Goal: Task Accomplishment & Management: Manage account settings

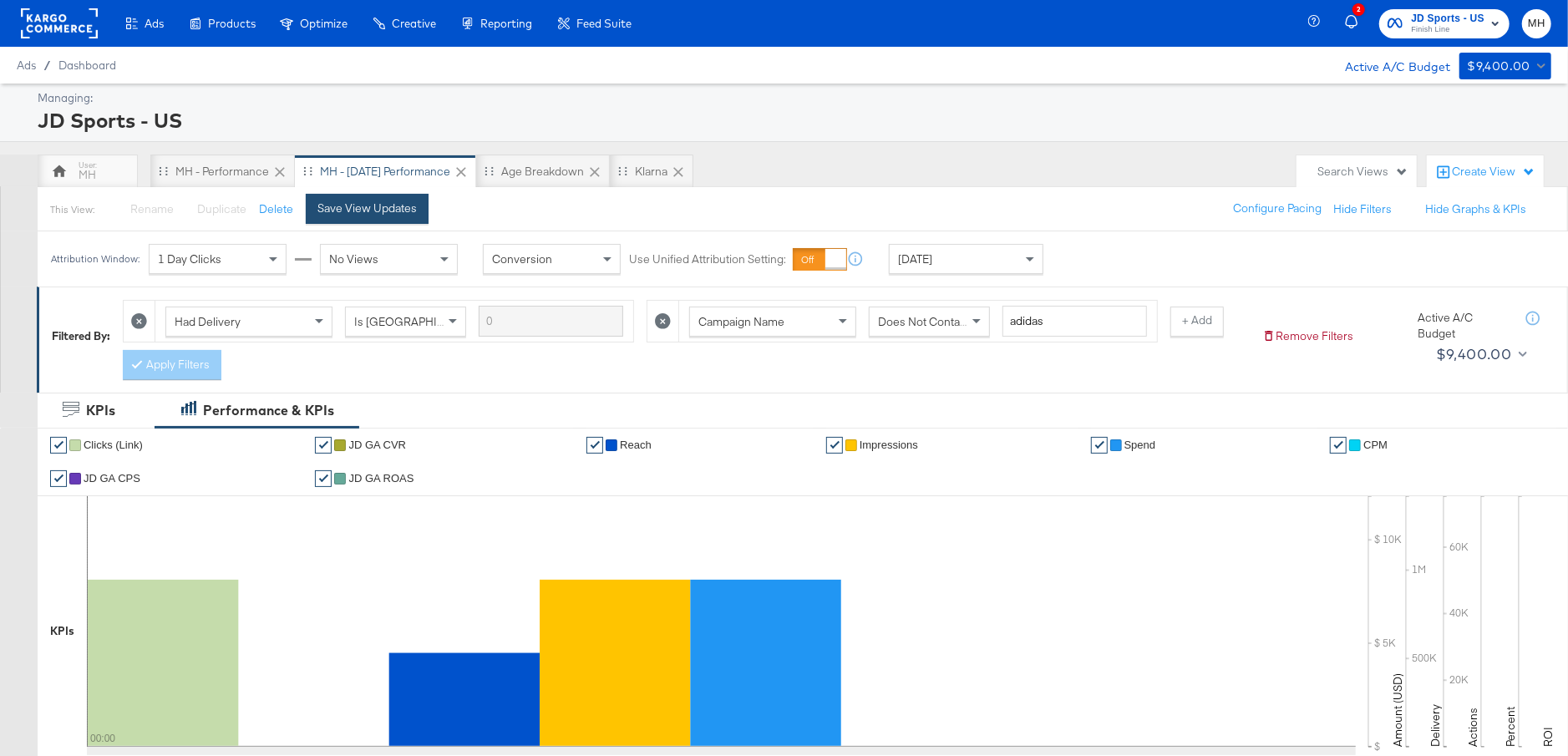
click at [393, 212] on div "Save View Updates" at bounding box center [367, 208] width 99 height 15
click at [205, 167] on div "MH - Performance" at bounding box center [222, 171] width 93 height 15
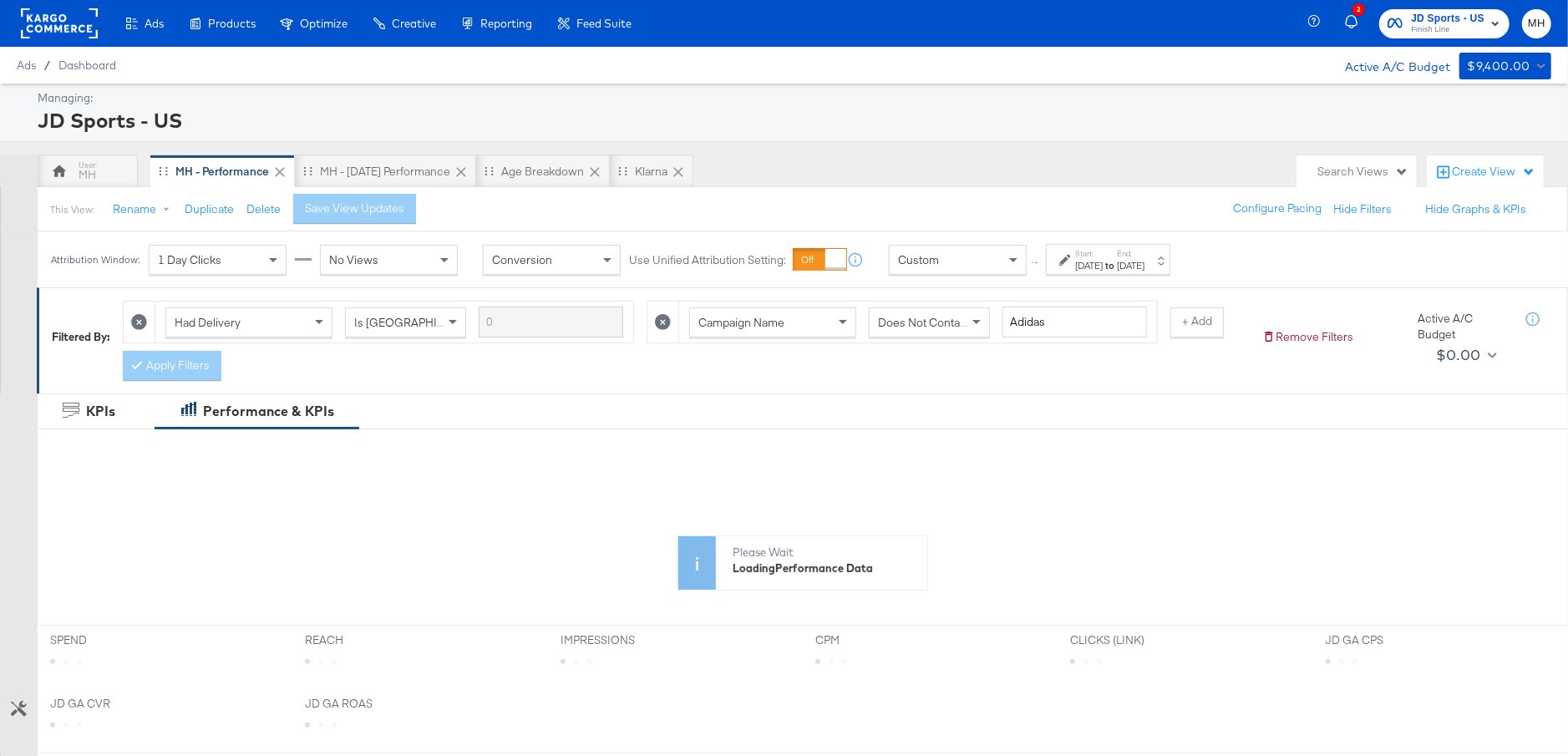
click at [1144, 267] on div "Oct 4th 2025" at bounding box center [1130, 266] width 28 height 13
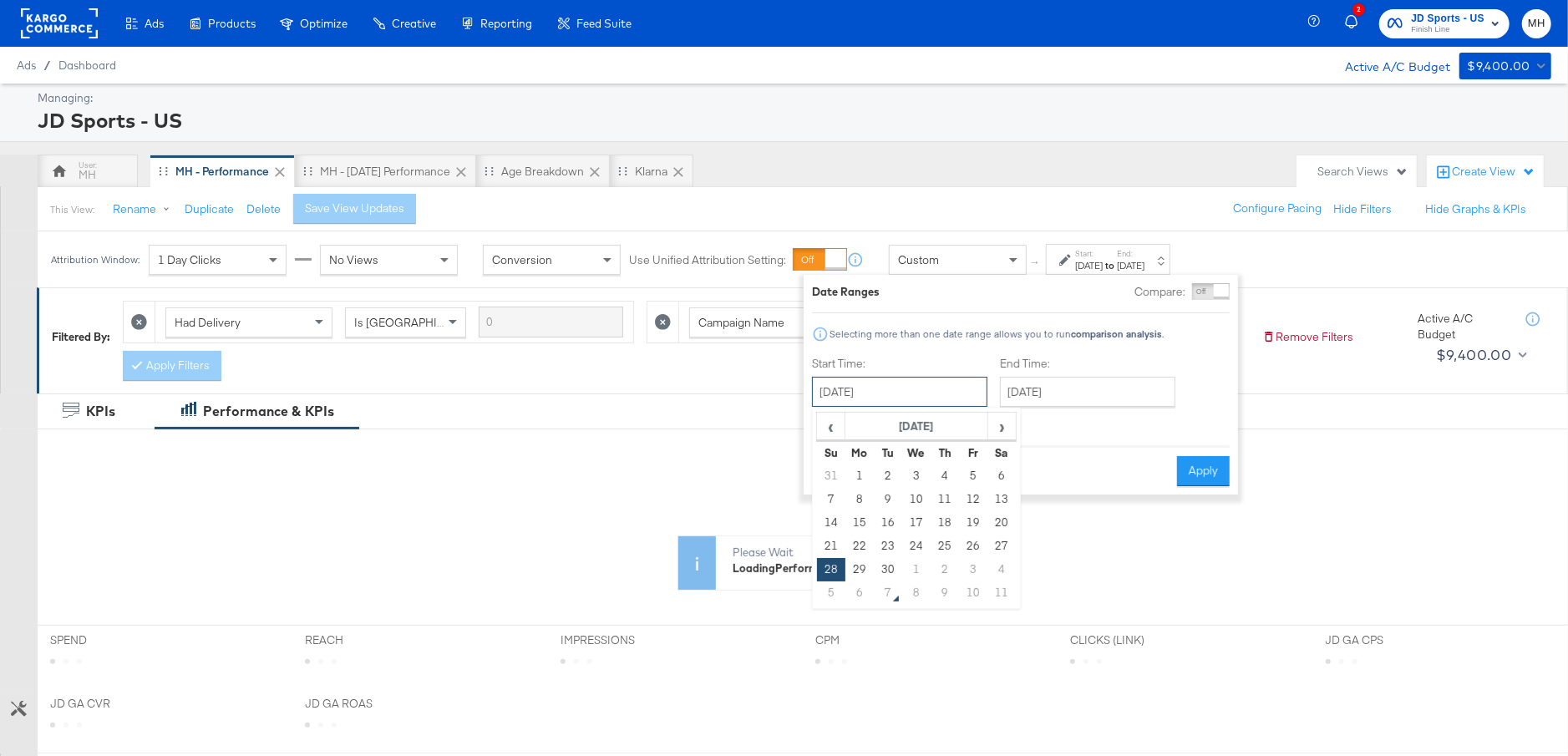
click at [931, 391] on input "September 28th 2025" at bounding box center [900, 391] width 175 height 30
click at [837, 601] on td "5" at bounding box center [830, 593] width 28 height 23
type input "October 5th 2025"
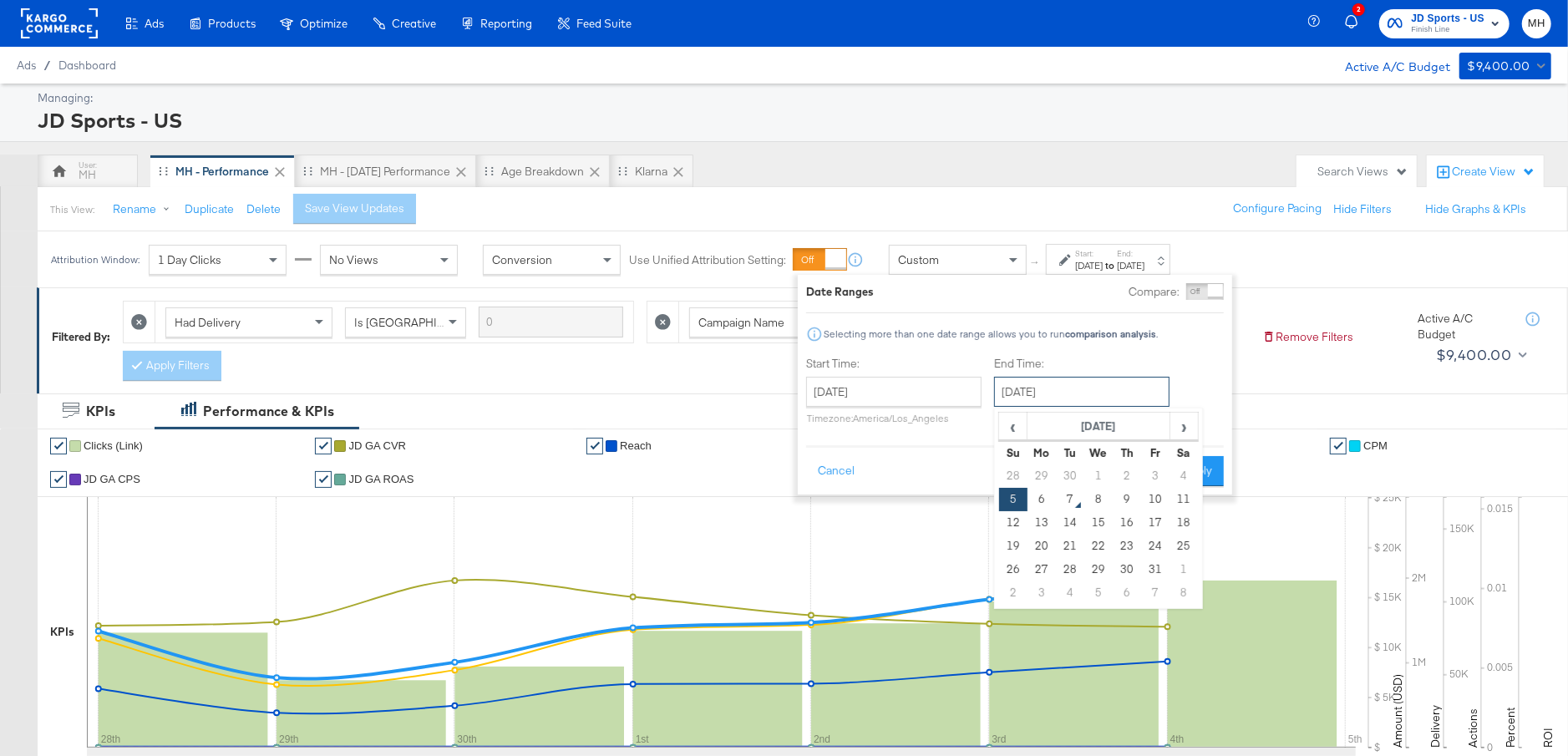
click at [1045, 393] on input "October 5th 2025" at bounding box center [1082, 391] width 175 height 30
click at [1042, 500] on td "6" at bounding box center [1041, 499] width 28 height 23
type input "October 6th 2025"
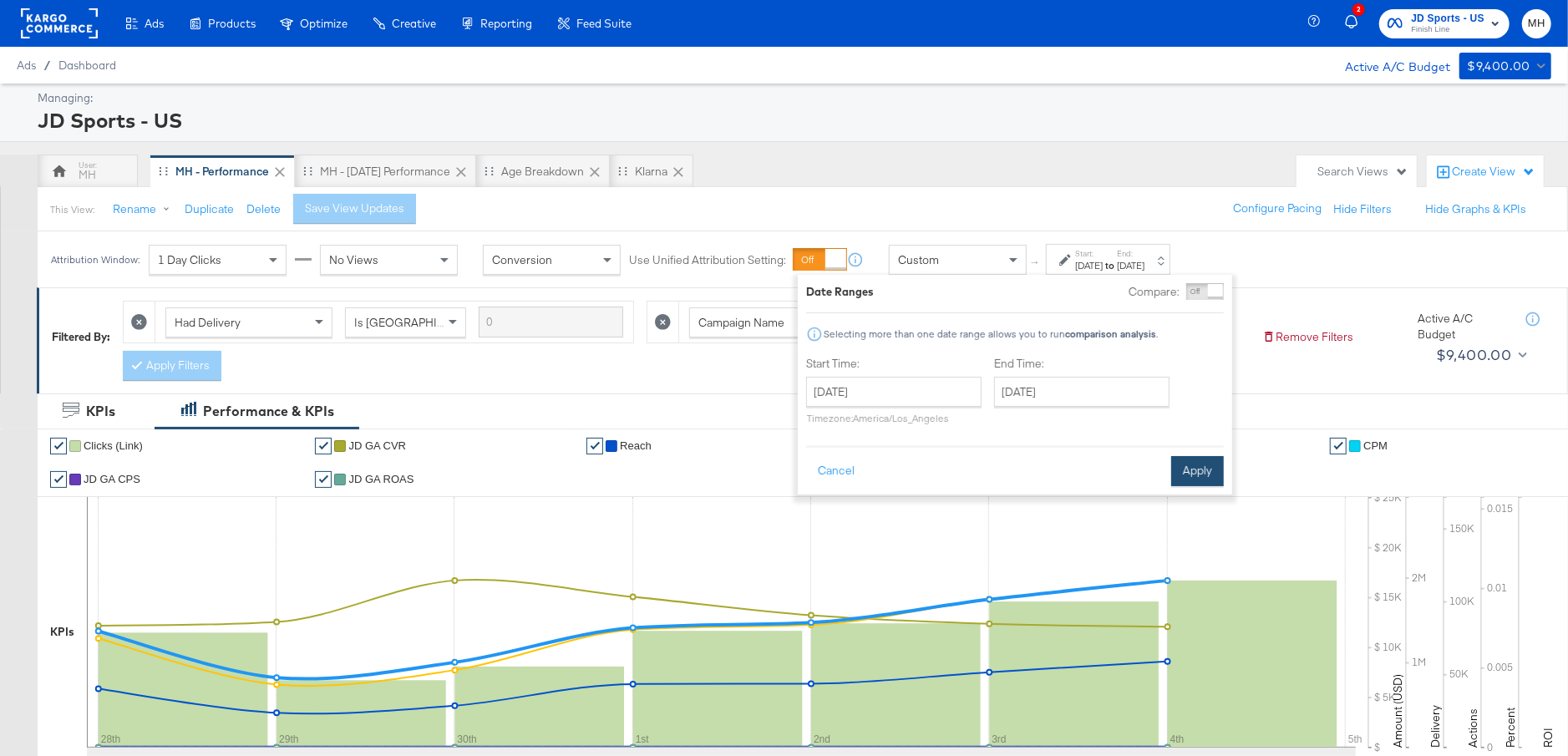
click at [1190, 468] on button "Apply" at bounding box center [1197, 470] width 53 height 30
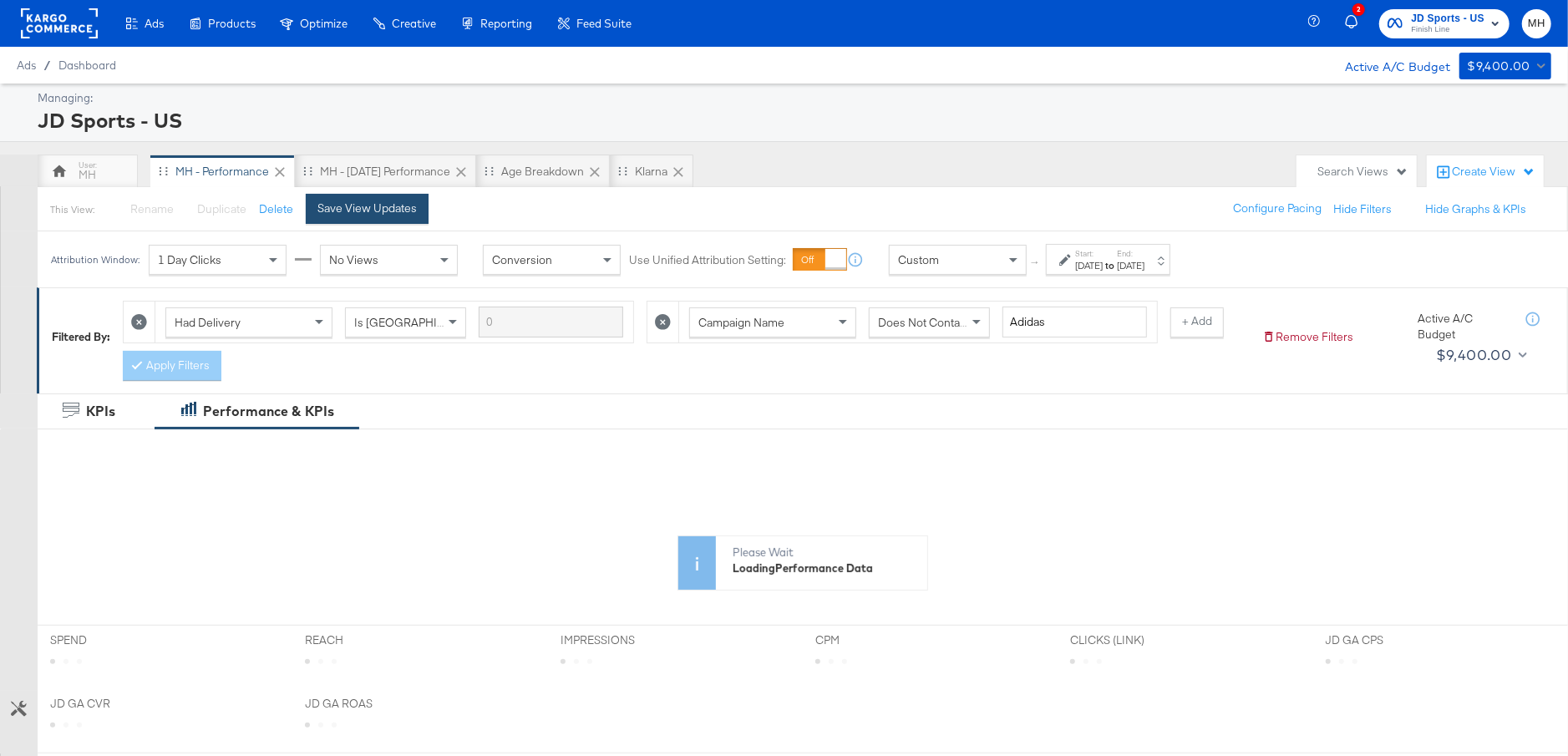
click at [350, 216] on button "Save View Updates" at bounding box center [366, 208] width 122 height 30
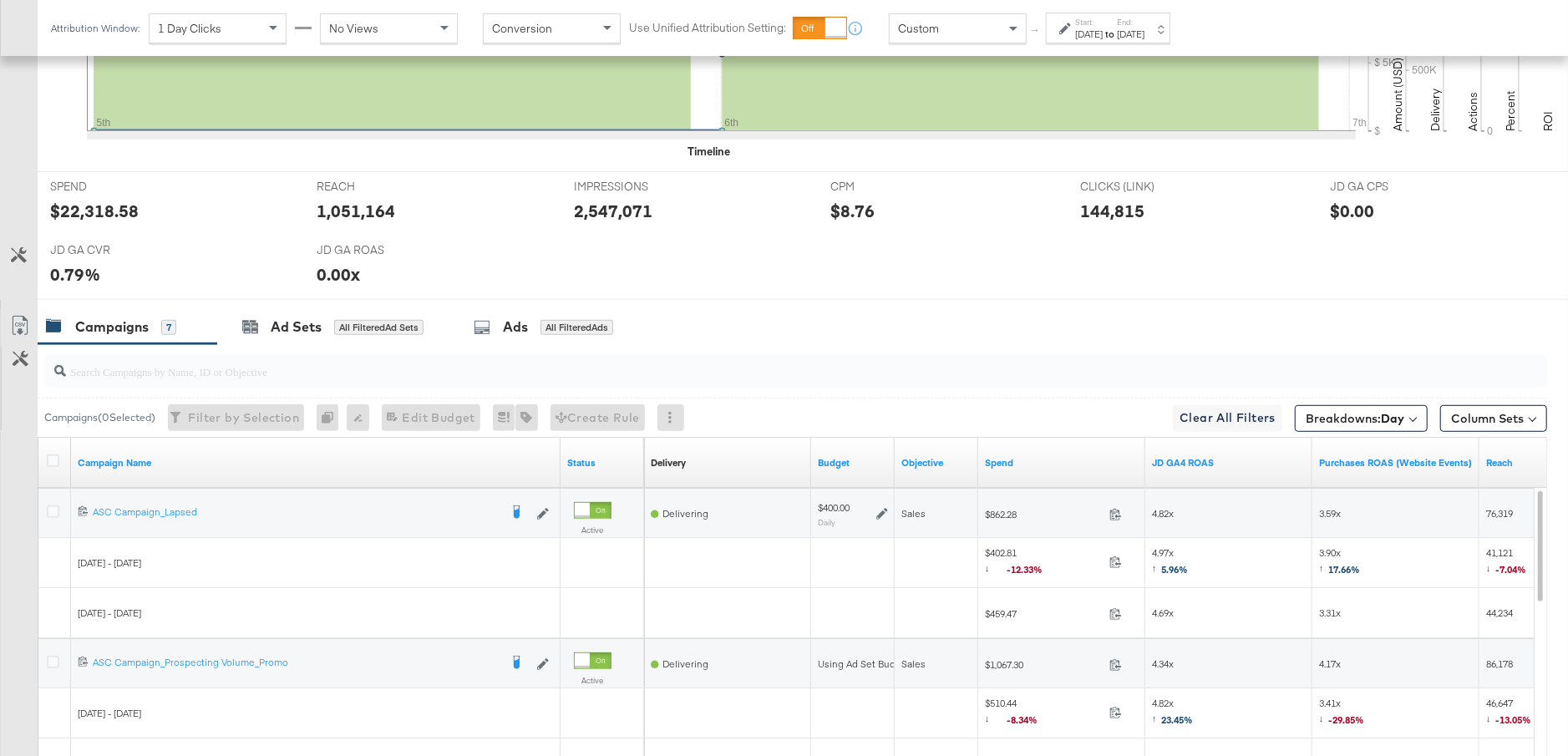
scroll to position [867, 0]
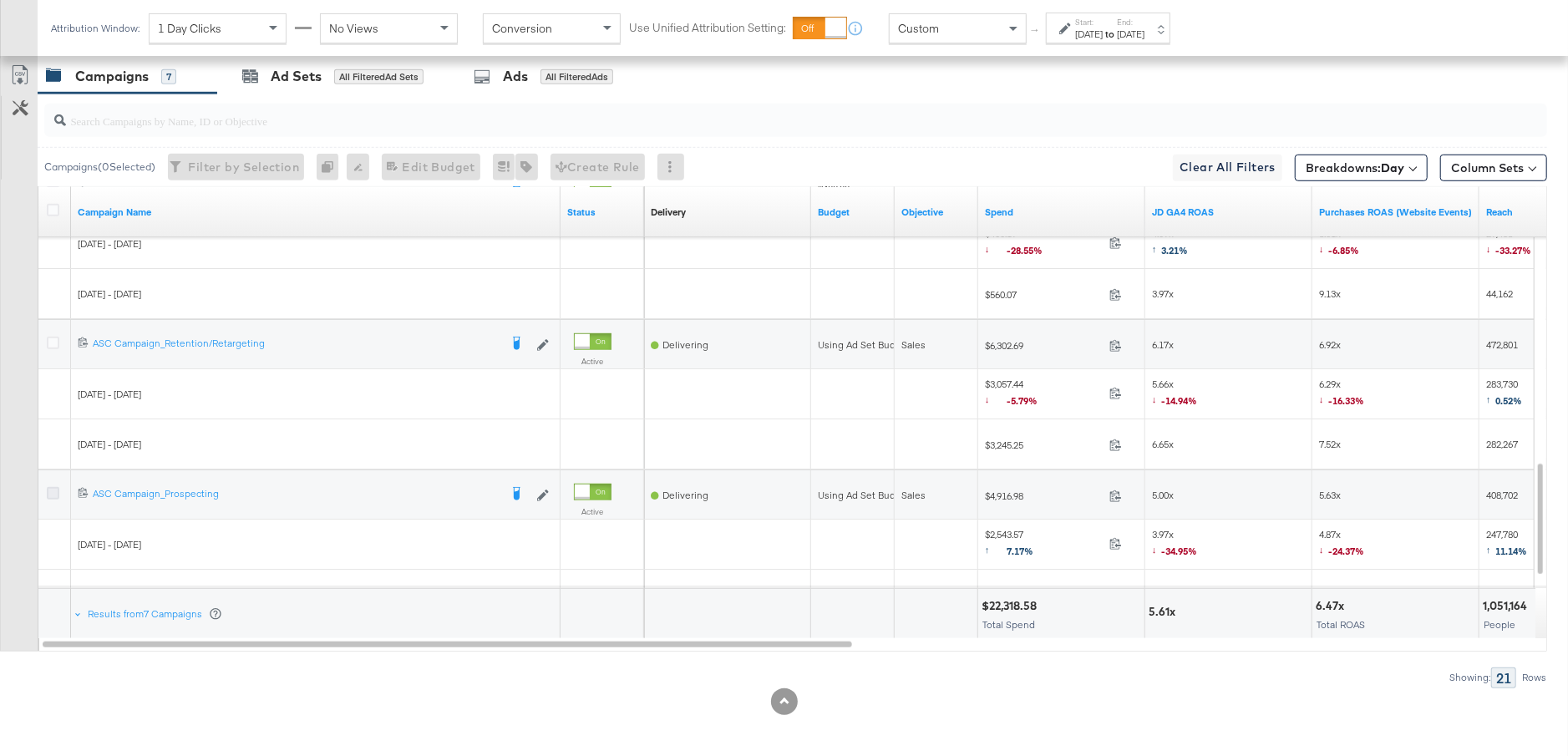
click at [50, 491] on icon at bounding box center [53, 493] width 13 height 13
click at [0, 0] on input "checkbox" at bounding box center [0, 0] width 0 height 0
click at [324, 89] on div "Ad Sets for 1 Campaign" at bounding box center [327, 76] width 220 height 36
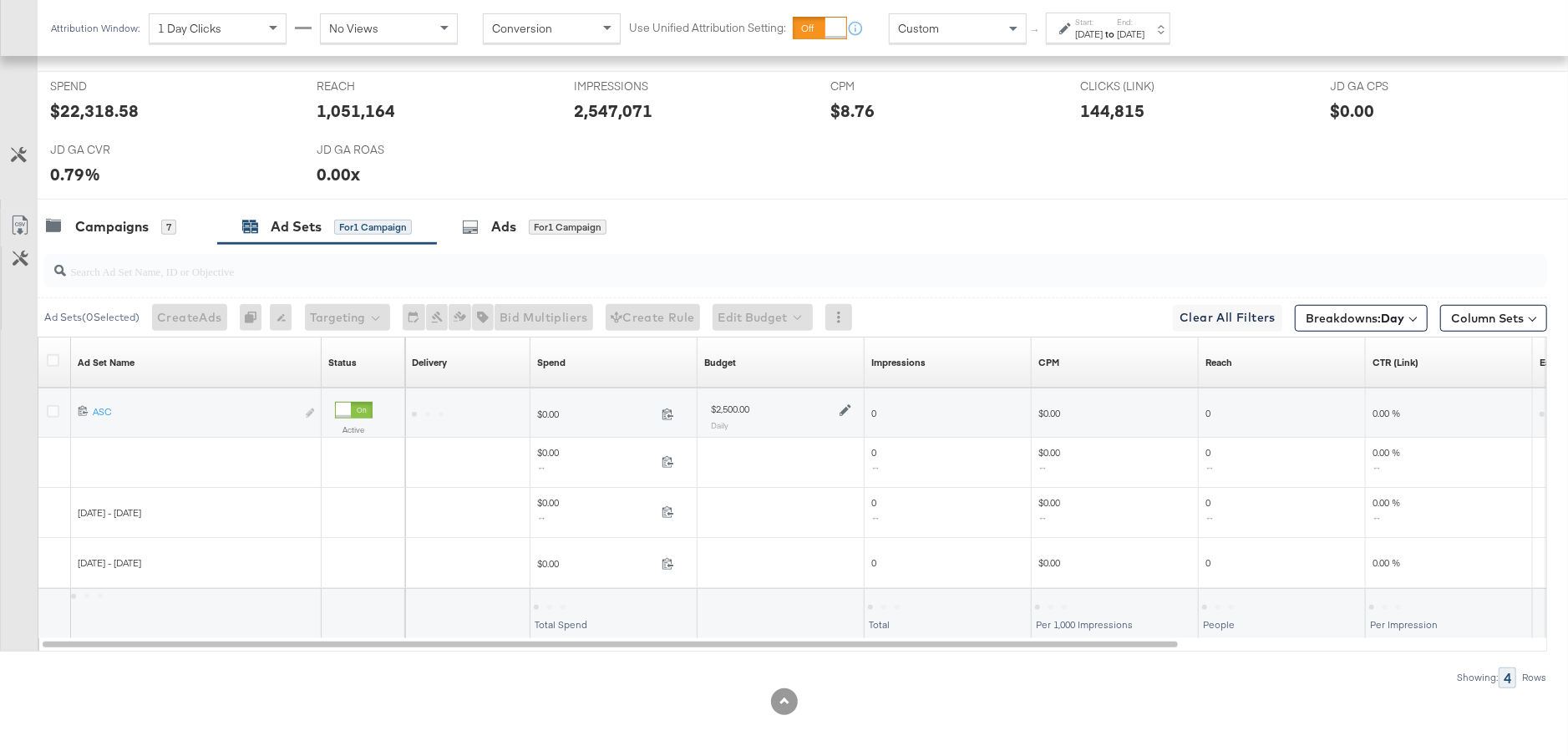
scroll to position [666, 0]
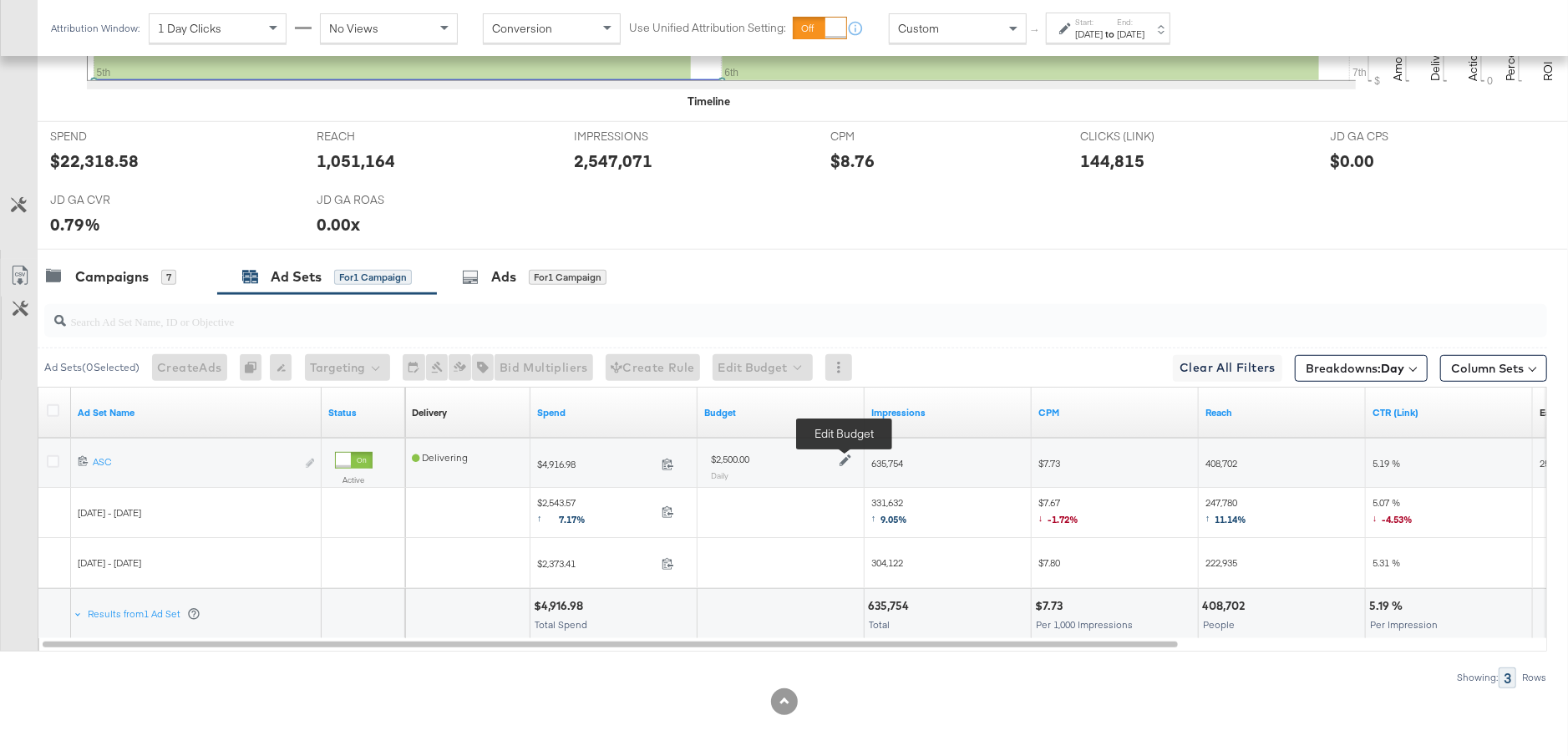
click at [844, 457] on icon at bounding box center [846, 461] width 12 height 12
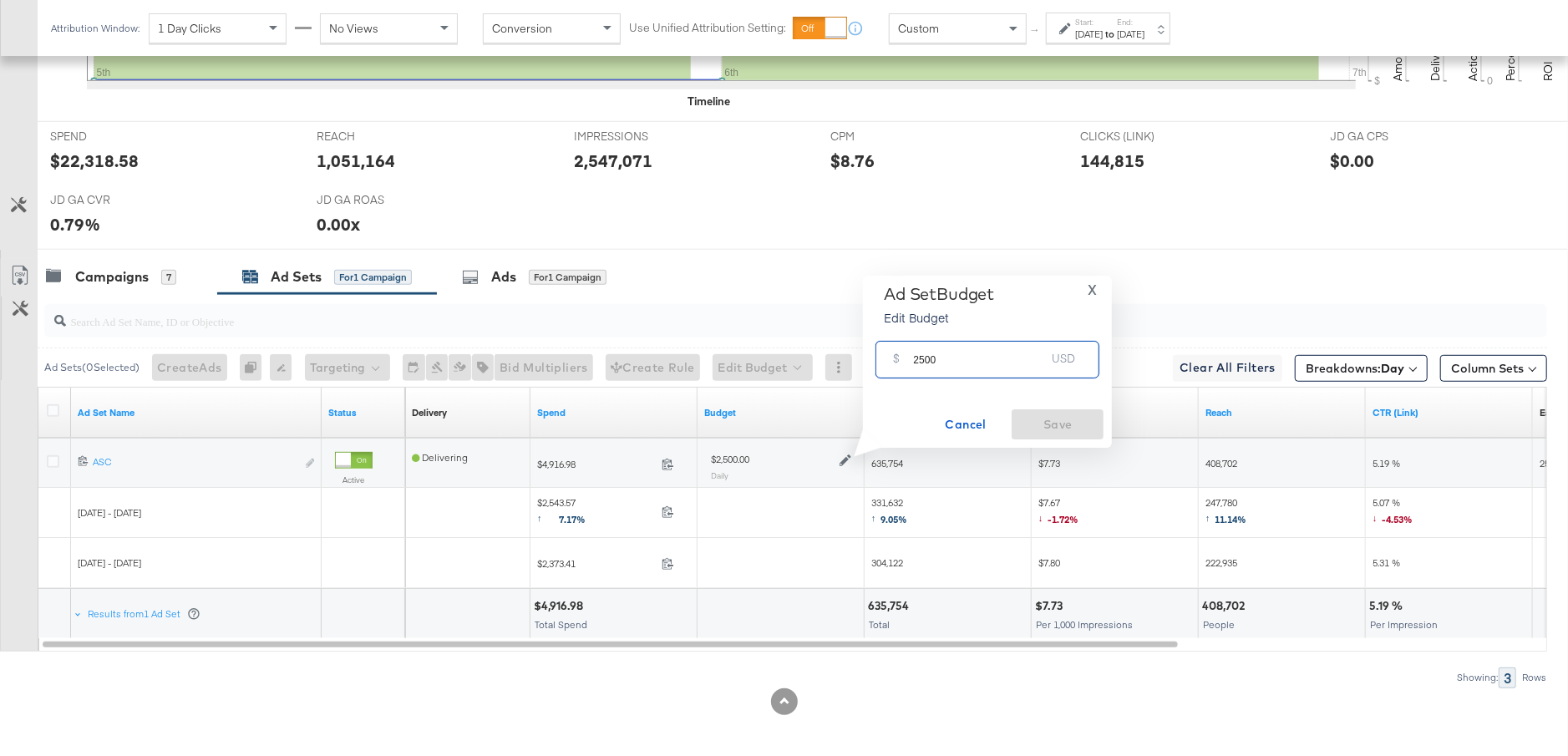
drag, startPoint x: 943, startPoint y: 365, endPoint x: 907, endPoint y: 365, distance: 36.0
click at [907, 365] on div "$ 2500 USD" at bounding box center [987, 359] width 223 height 38
type input "1200"
click at [1055, 409] on button "Save" at bounding box center [1057, 424] width 91 height 30
click at [161, 282] on div "Campaigns 7" at bounding box center [127, 276] width 179 height 36
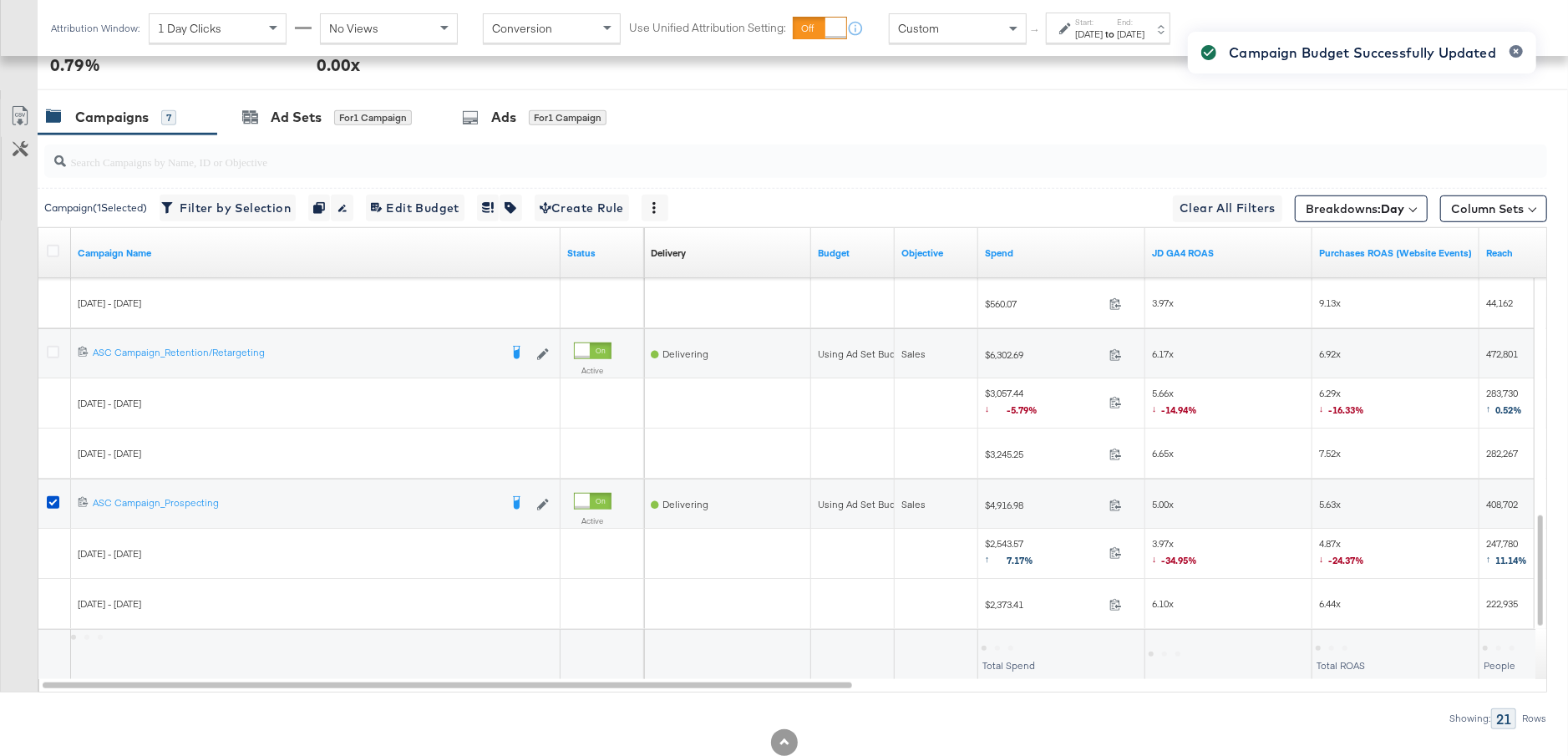
scroll to position [867, 0]
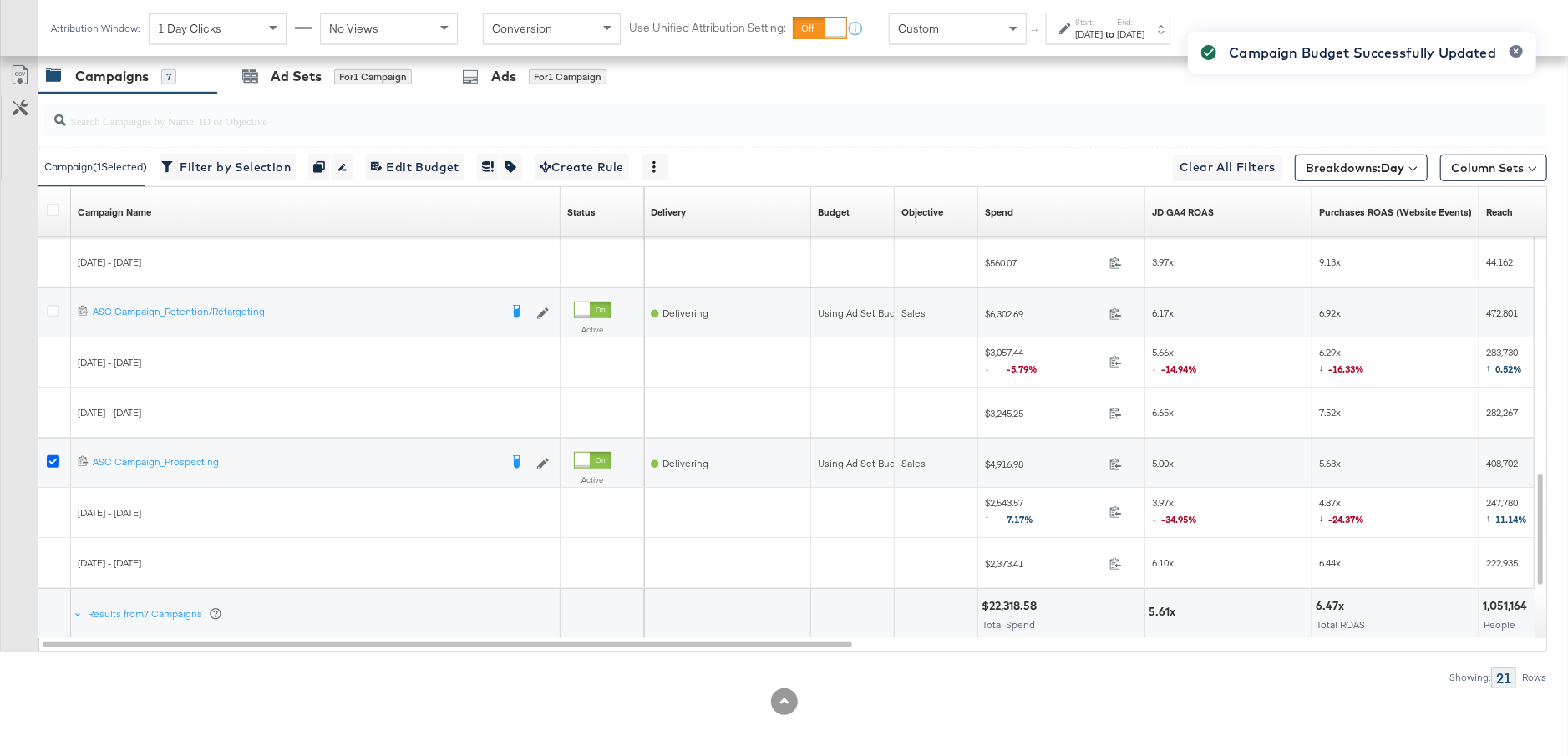
click at [53, 458] on icon at bounding box center [53, 461] width 13 height 13
click at [0, 0] on input "checkbox" at bounding box center [0, 0] width 0 height 0
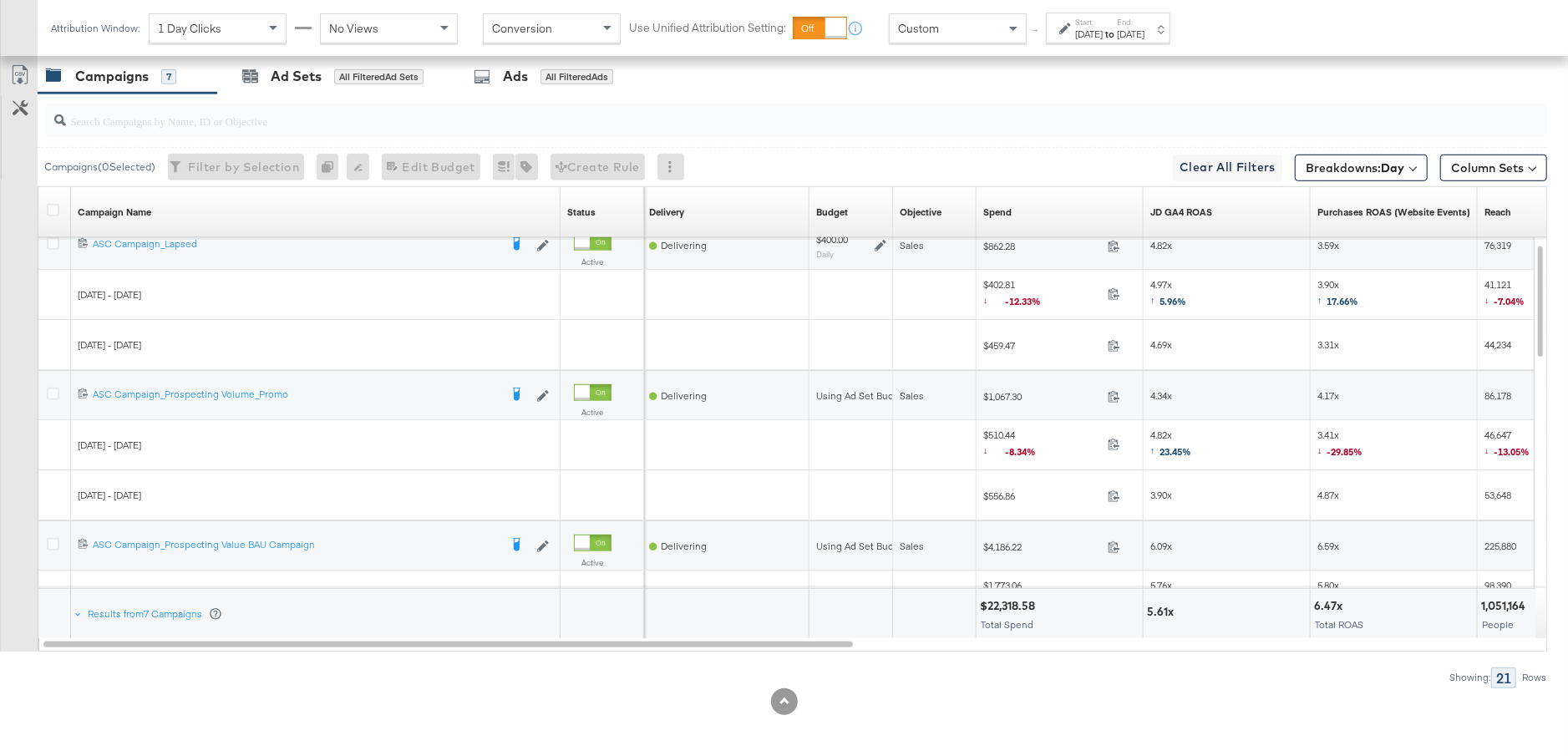
scroll to position [823, 0]
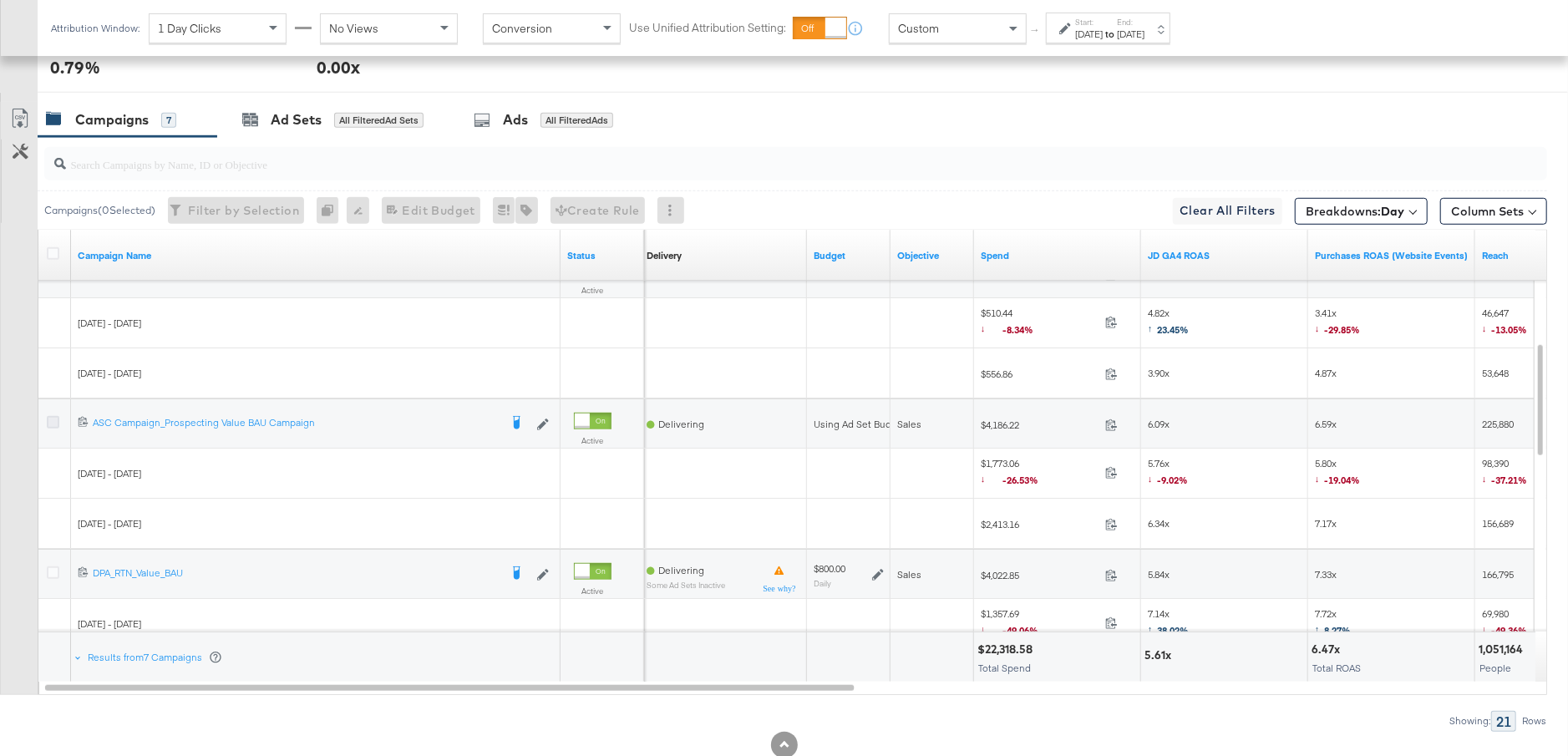
click at [53, 419] on icon at bounding box center [53, 422] width 13 height 13
click at [0, 0] on input "checkbox" at bounding box center [0, 0] width 0 height 0
click at [317, 110] on div "Ad Sets" at bounding box center [296, 119] width 51 height 19
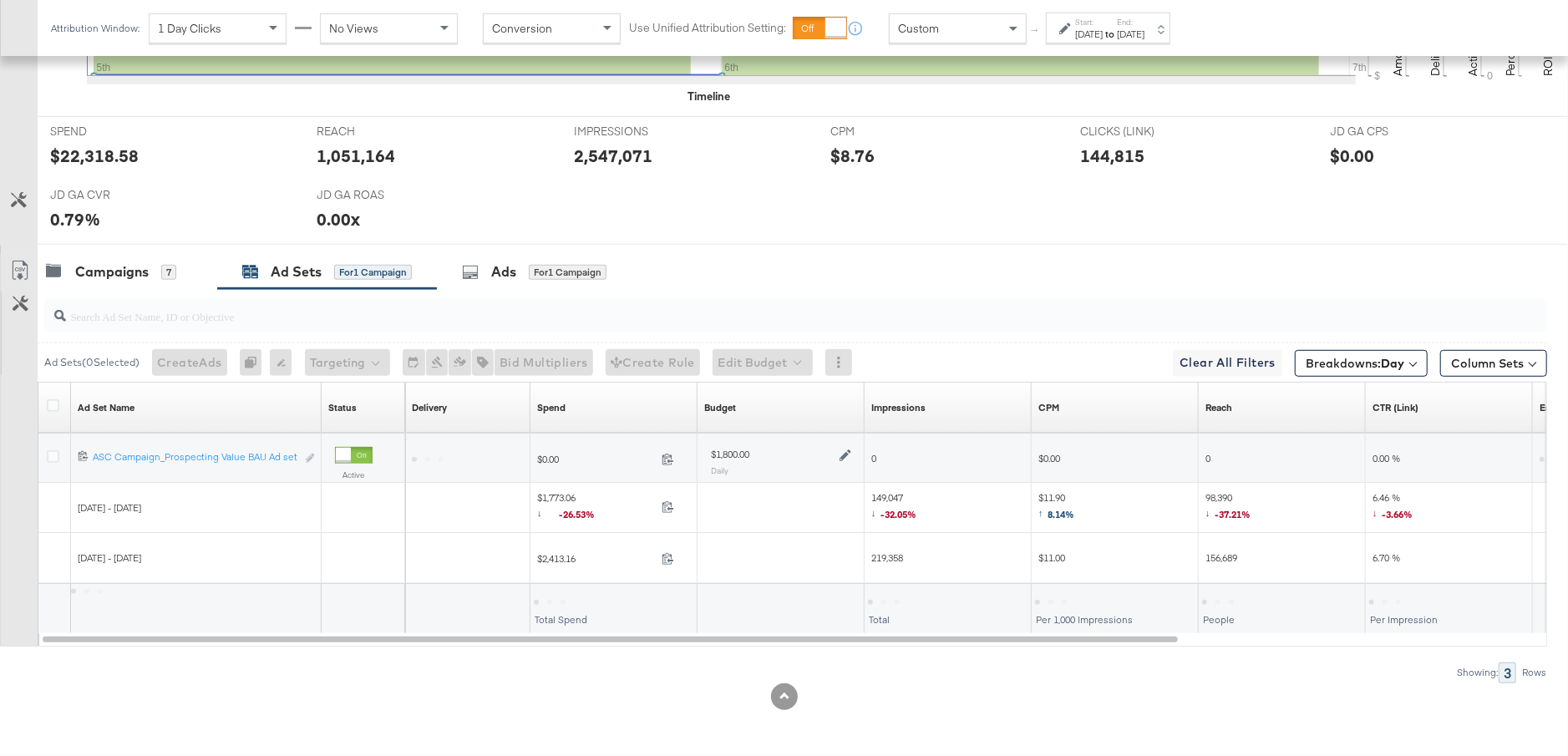
scroll to position [666, 0]
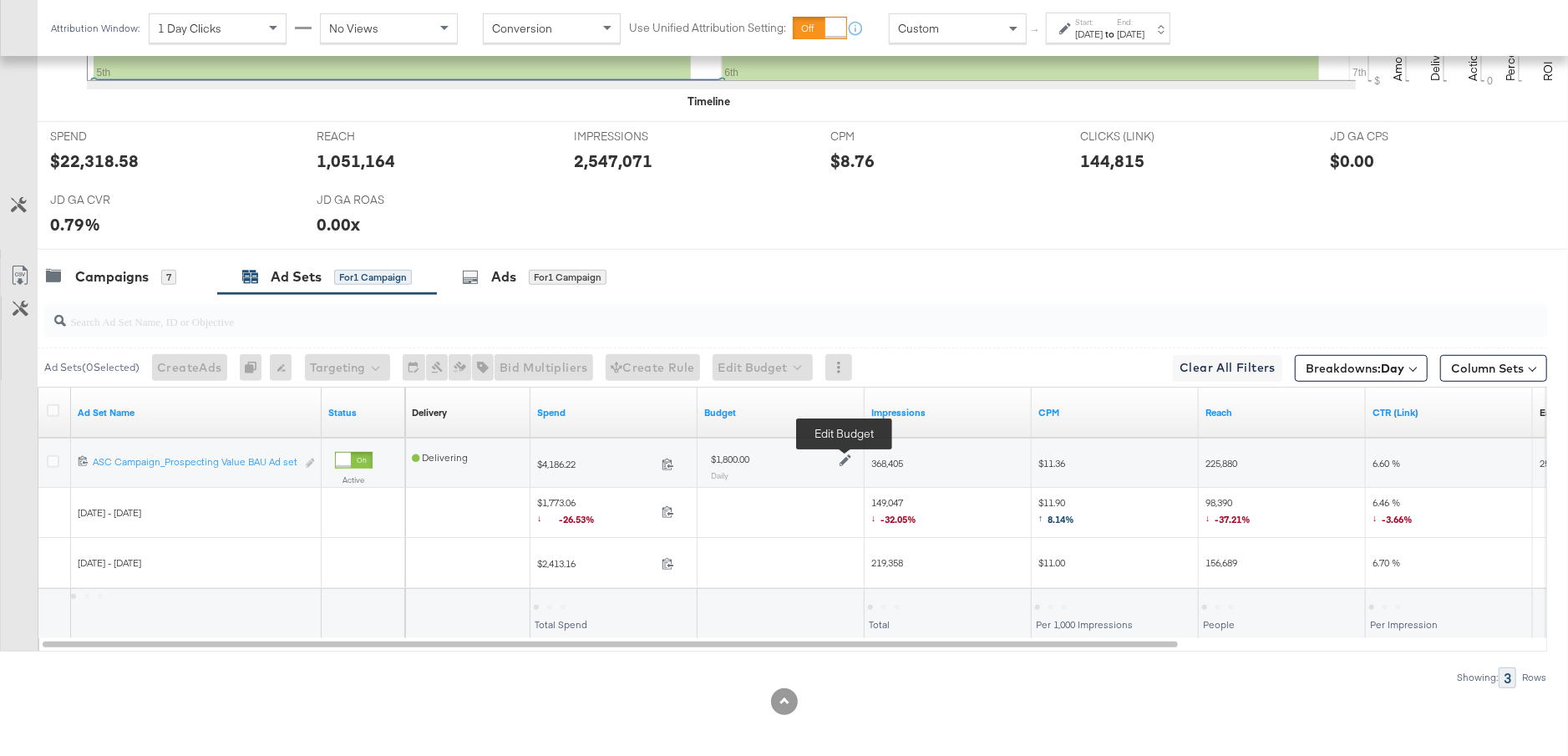
click at [846, 456] on icon at bounding box center [846, 461] width 12 height 12
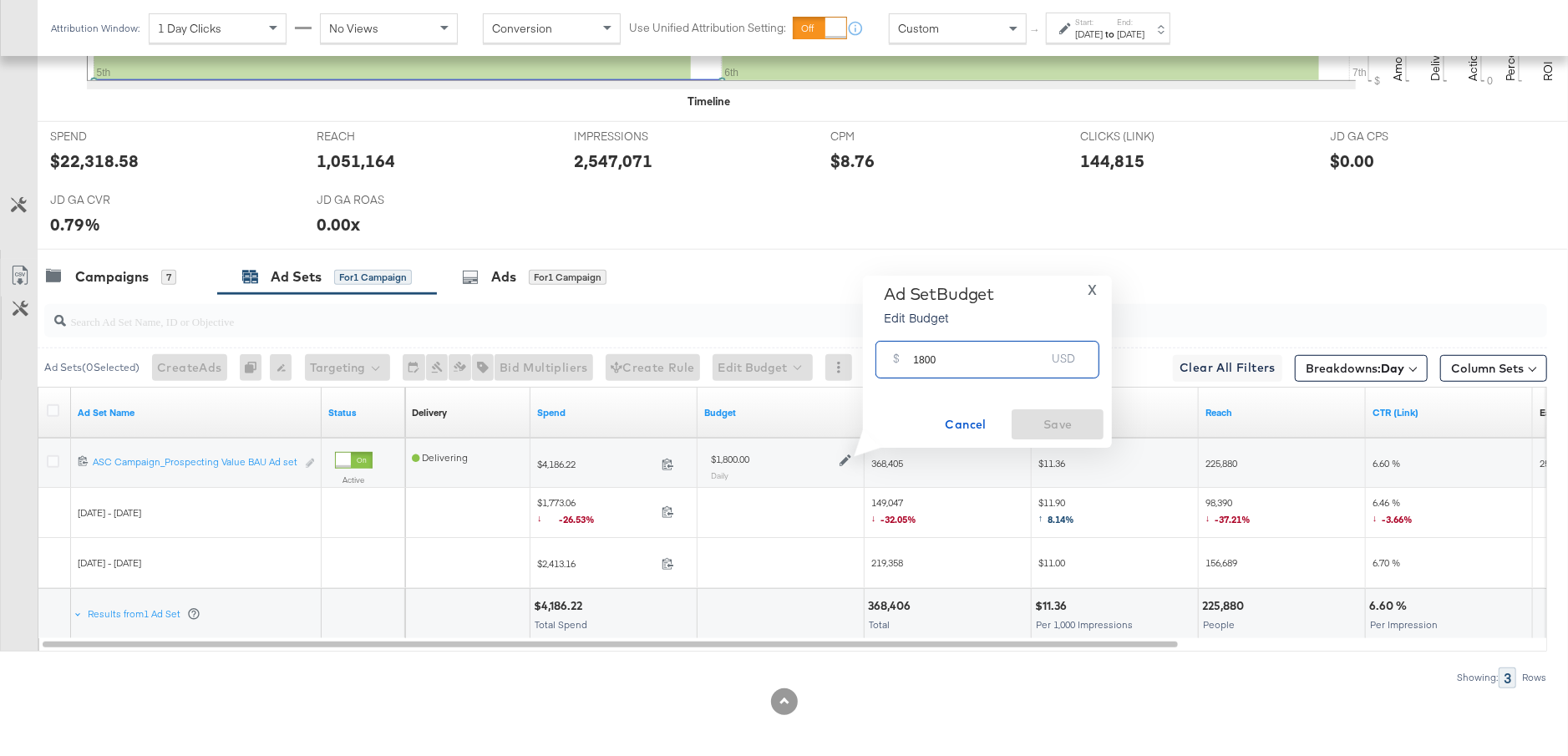
drag, startPoint x: 952, startPoint y: 363, endPoint x: 901, endPoint y: 363, distance: 51.0
click at [901, 363] on div "$ 1800 USD" at bounding box center [987, 359] width 223 height 38
type input "2400"
click at [1061, 427] on span "Save" at bounding box center [1058, 425] width 79 height 21
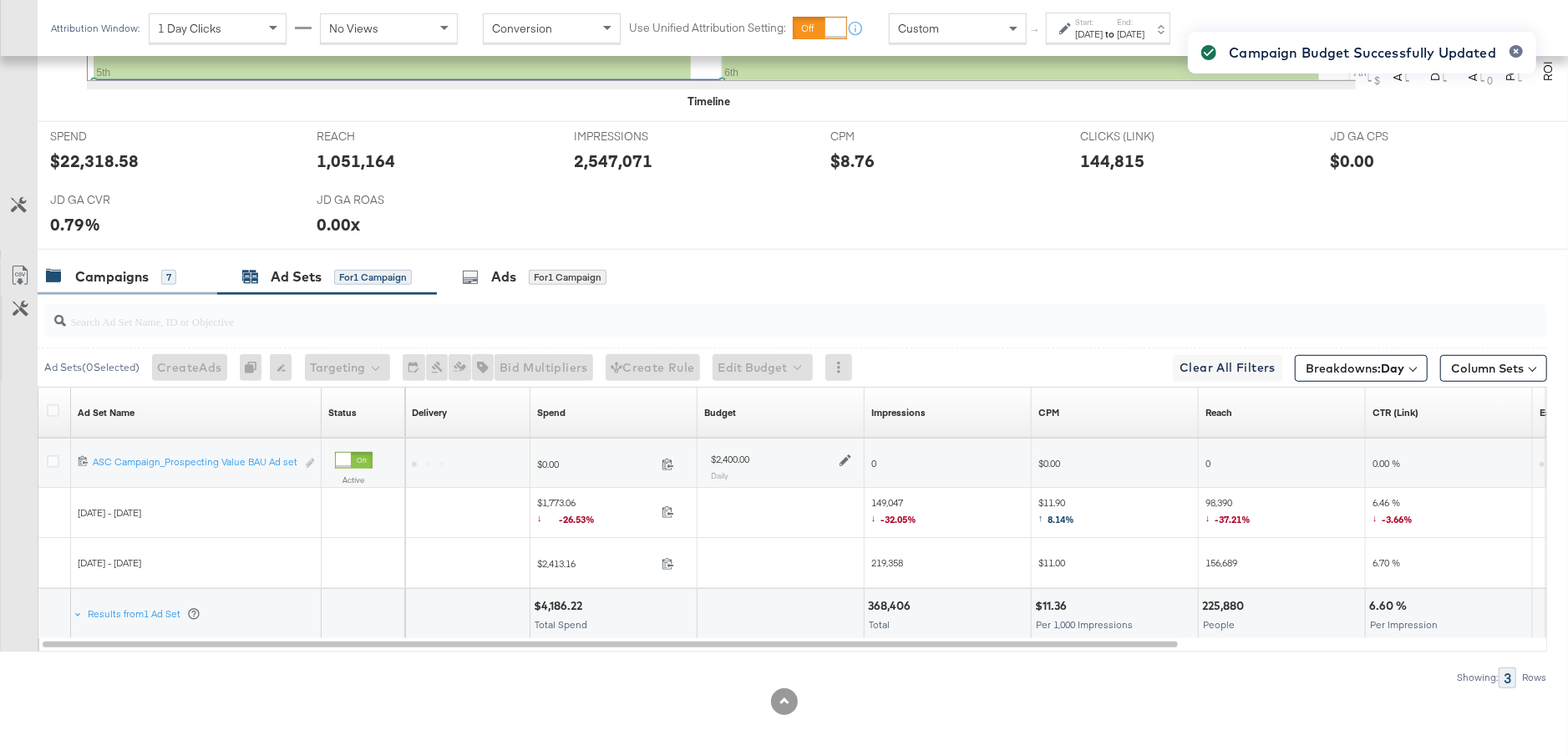
click at [161, 274] on div "7" at bounding box center [169, 277] width 15 height 15
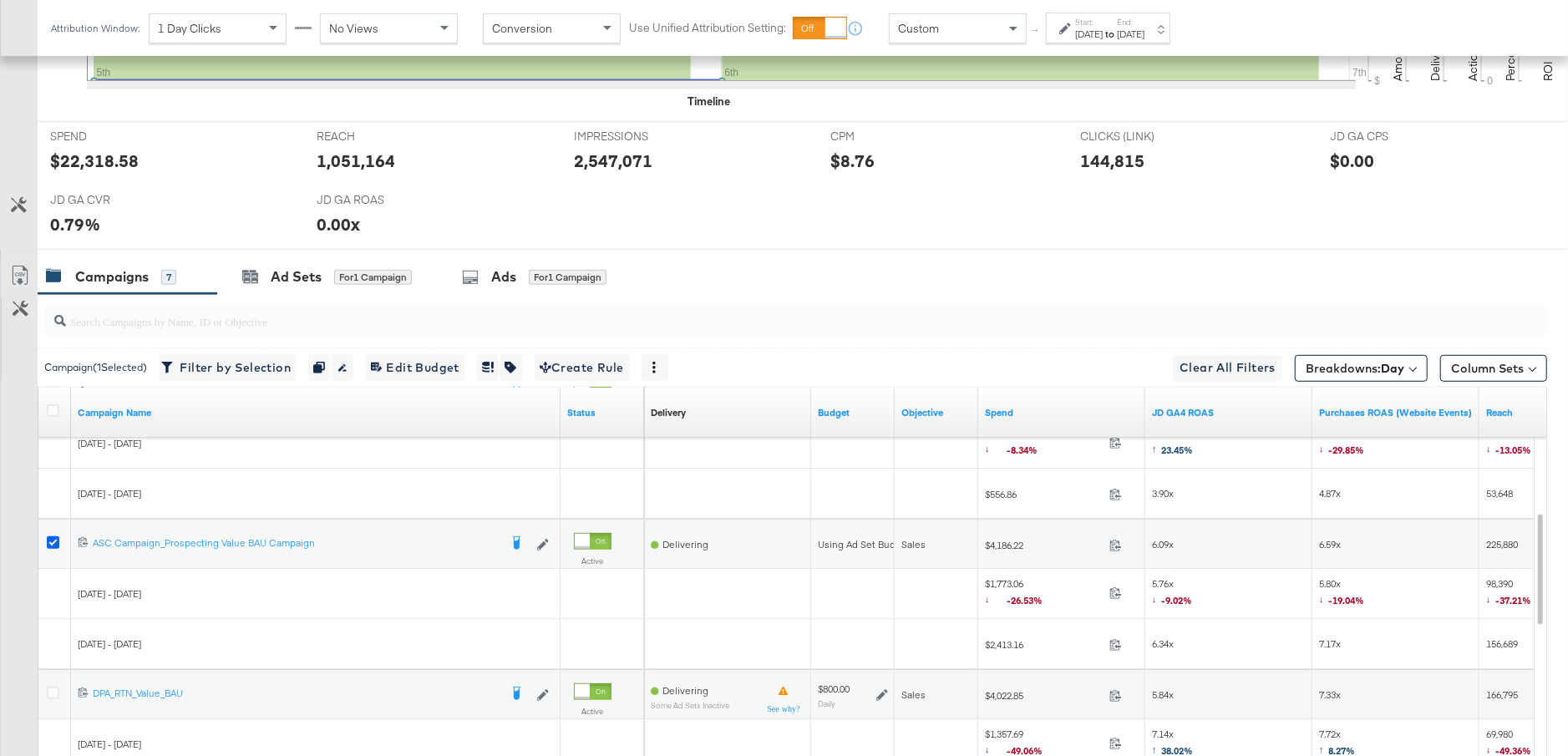
click at [50, 537] on icon at bounding box center [53, 542] width 13 height 13
click at [0, 0] on input "checkbox" at bounding box center [0, 0] width 0 height 0
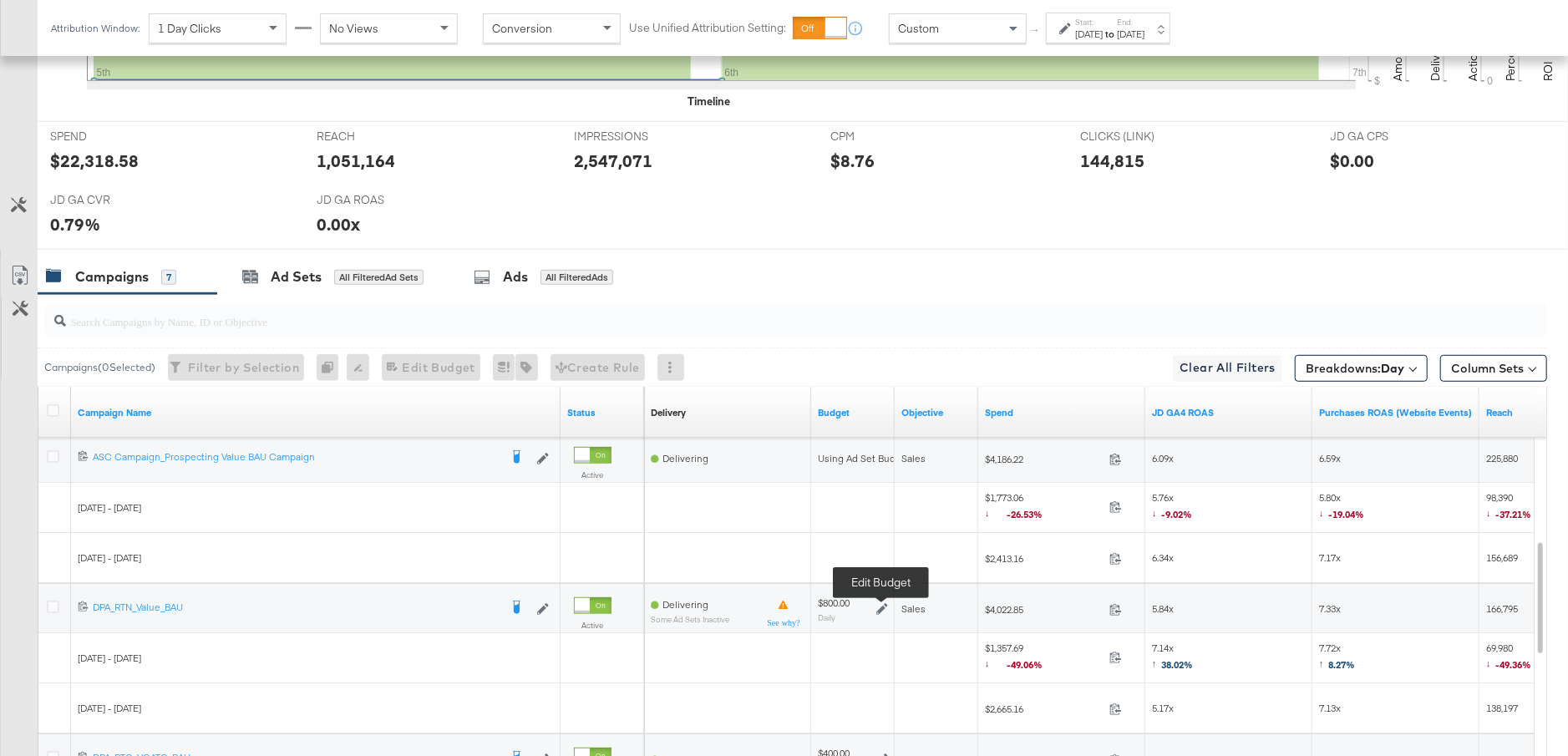
click at [884, 605] on icon at bounding box center [882, 609] width 12 height 12
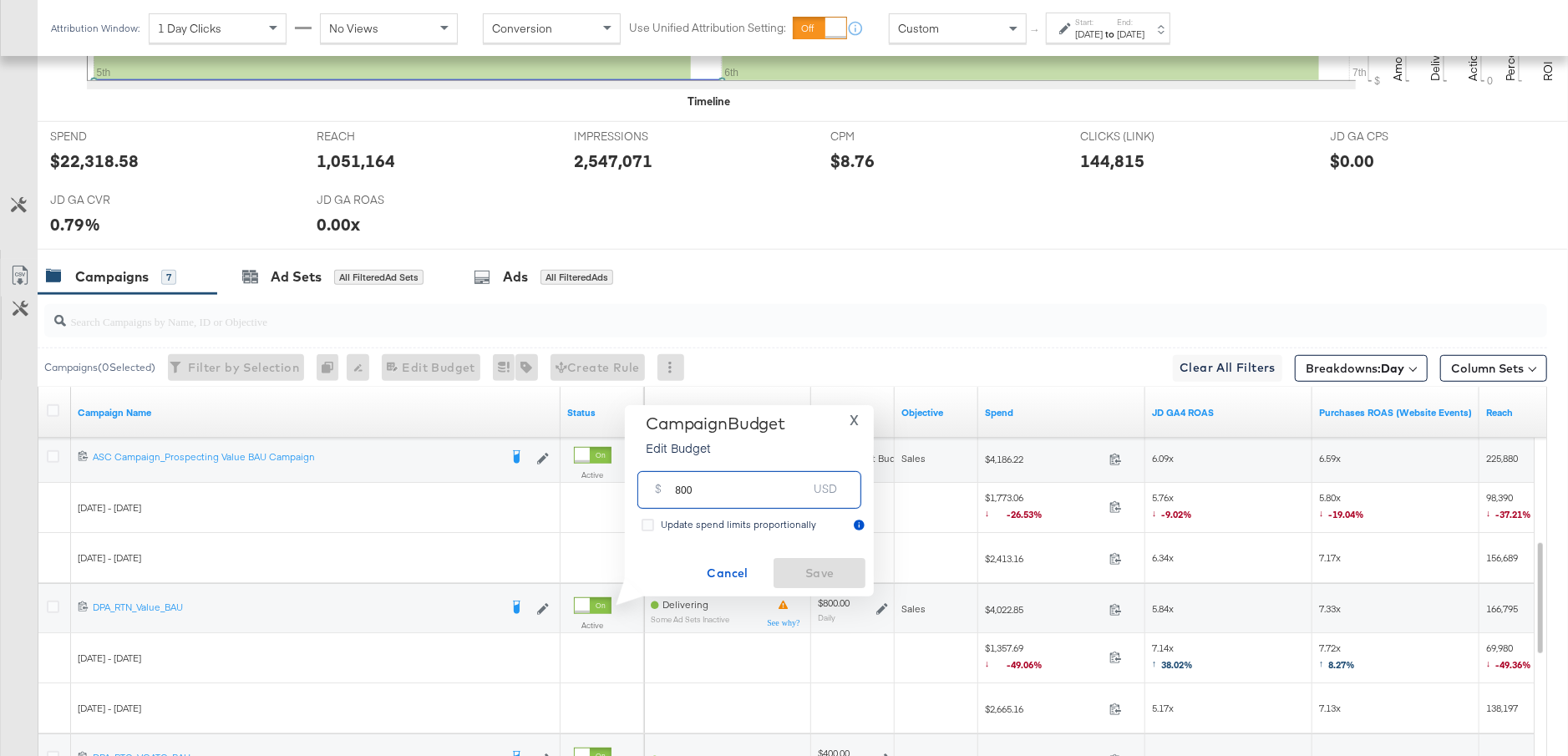
drag, startPoint x: 718, startPoint y: 494, endPoint x: 664, endPoint y: 494, distance: 54.0
click at [664, 494] on div "$ 800 USD" at bounding box center [749, 489] width 223 height 38
type input "1300"
click at [842, 575] on span "Save" at bounding box center [820, 573] width 79 height 21
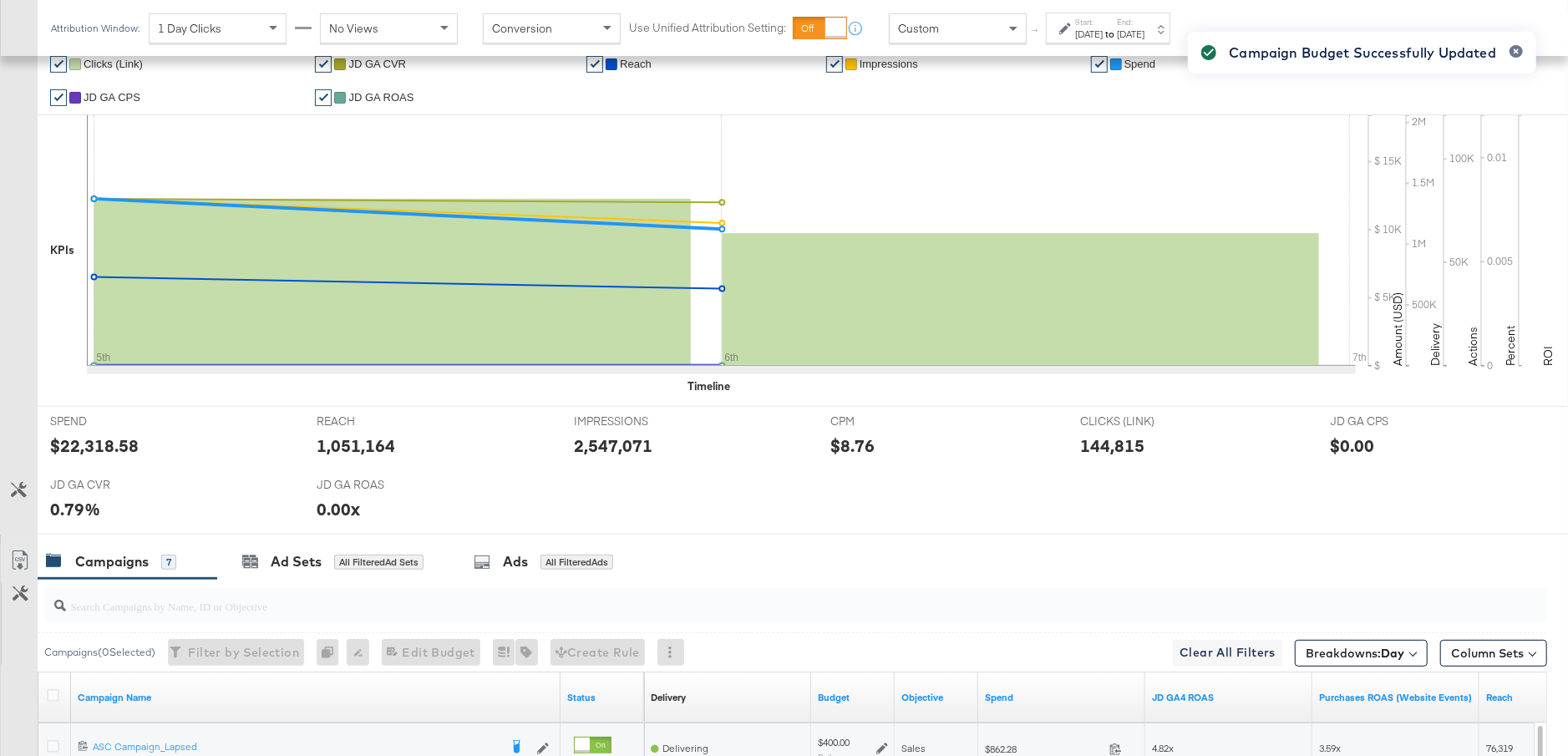
scroll to position [867, 0]
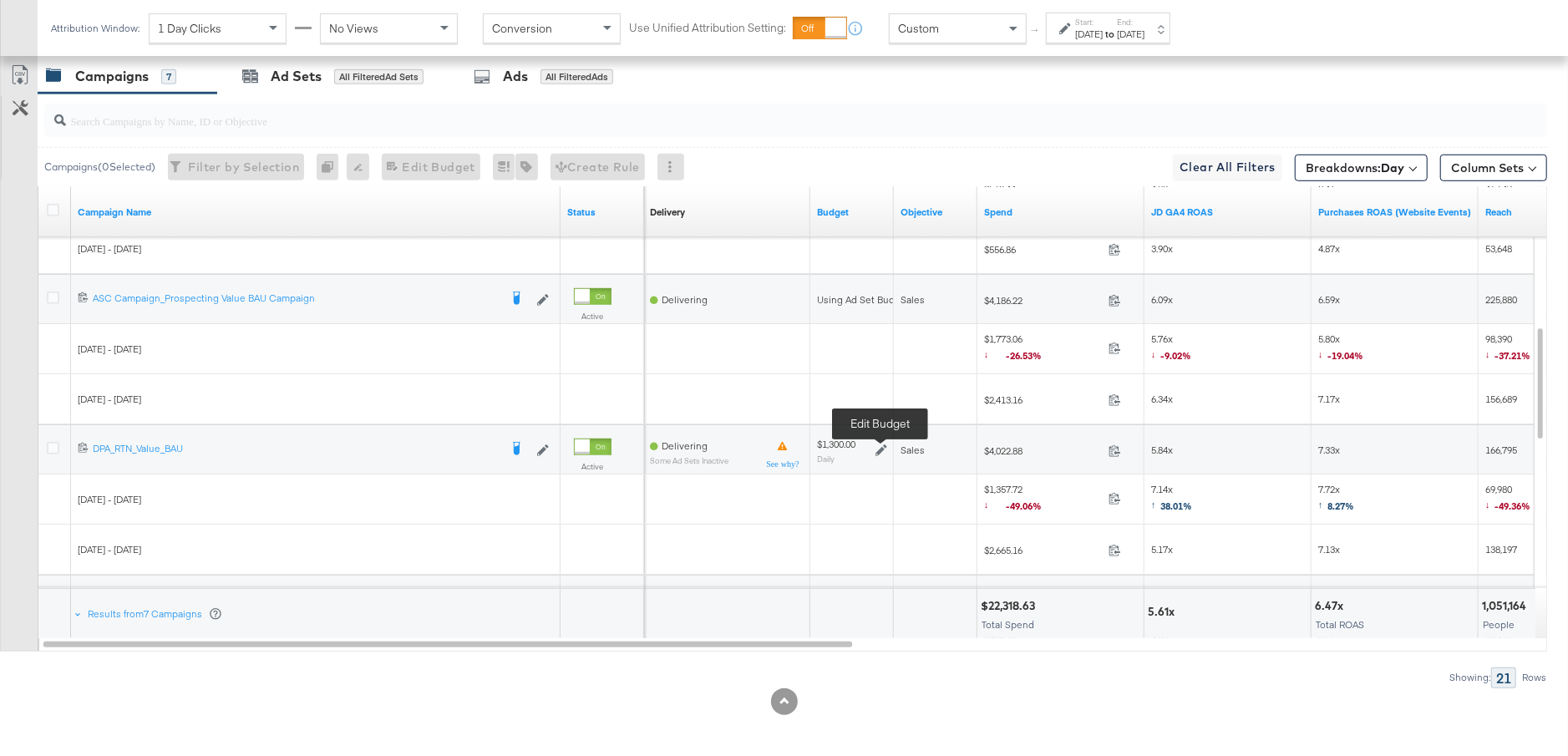
click at [879, 446] on icon at bounding box center [881, 450] width 12 height 12
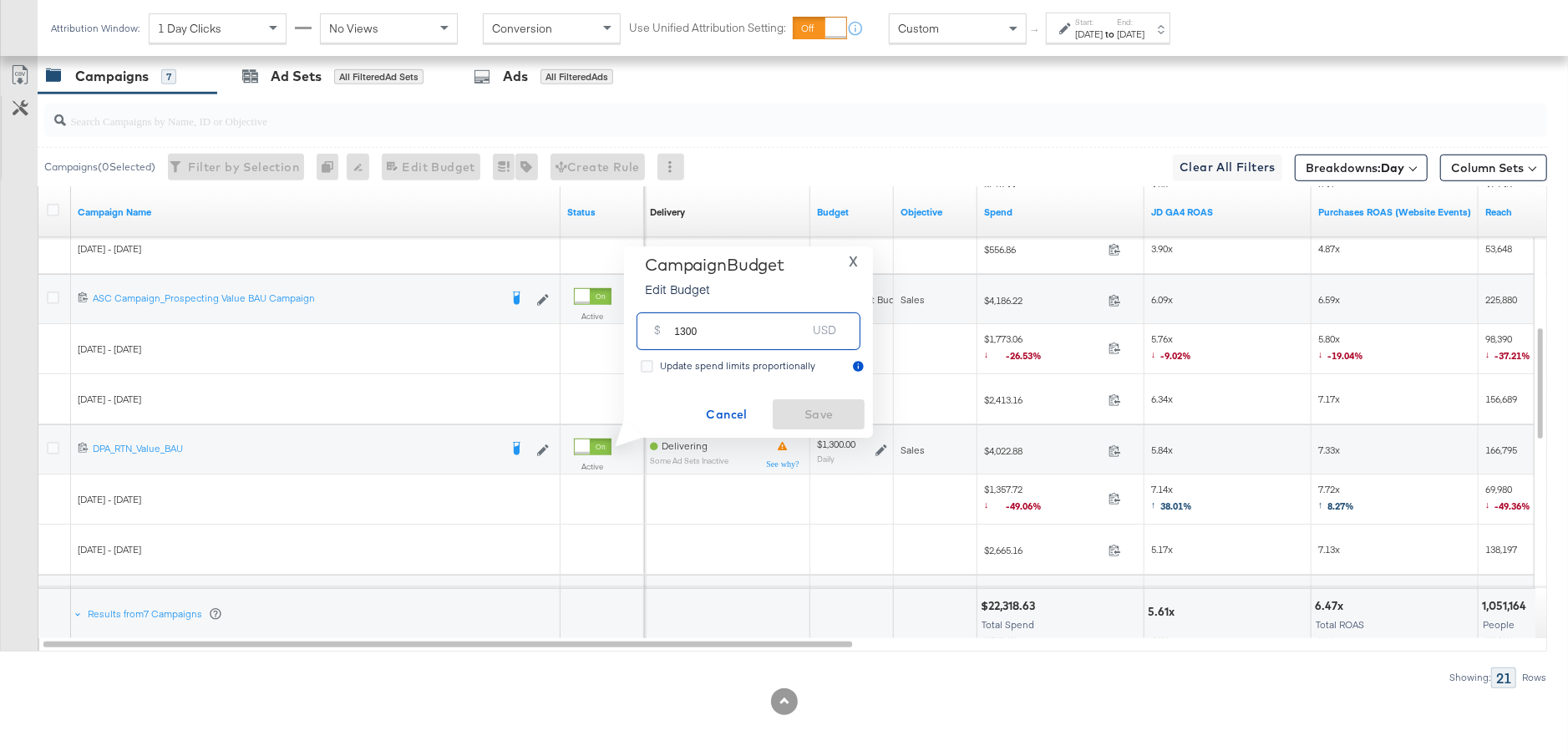
drag, startPoint x: 704, startPoint y: 336, endPoint x: 667, endPoint y: 336, distance: 37.0
click at [667, 336] on div "$ 1300 USD" at bounding box center [748, 330] width 223 height 38
type input "1500"
click at [845, 405] on span "Save" at bounding box center [819, 415] width 79 height 21
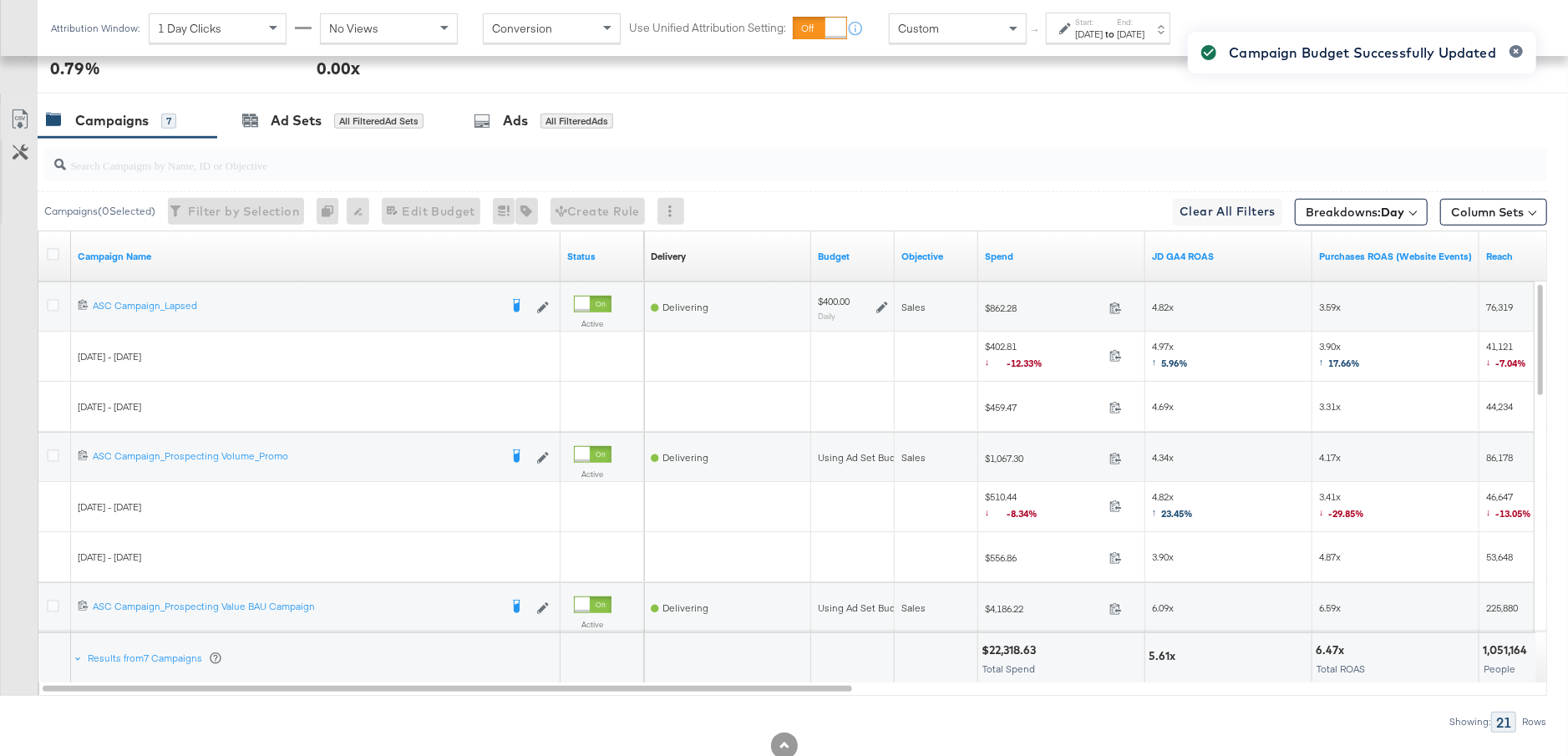
scroll to position [813, 0]
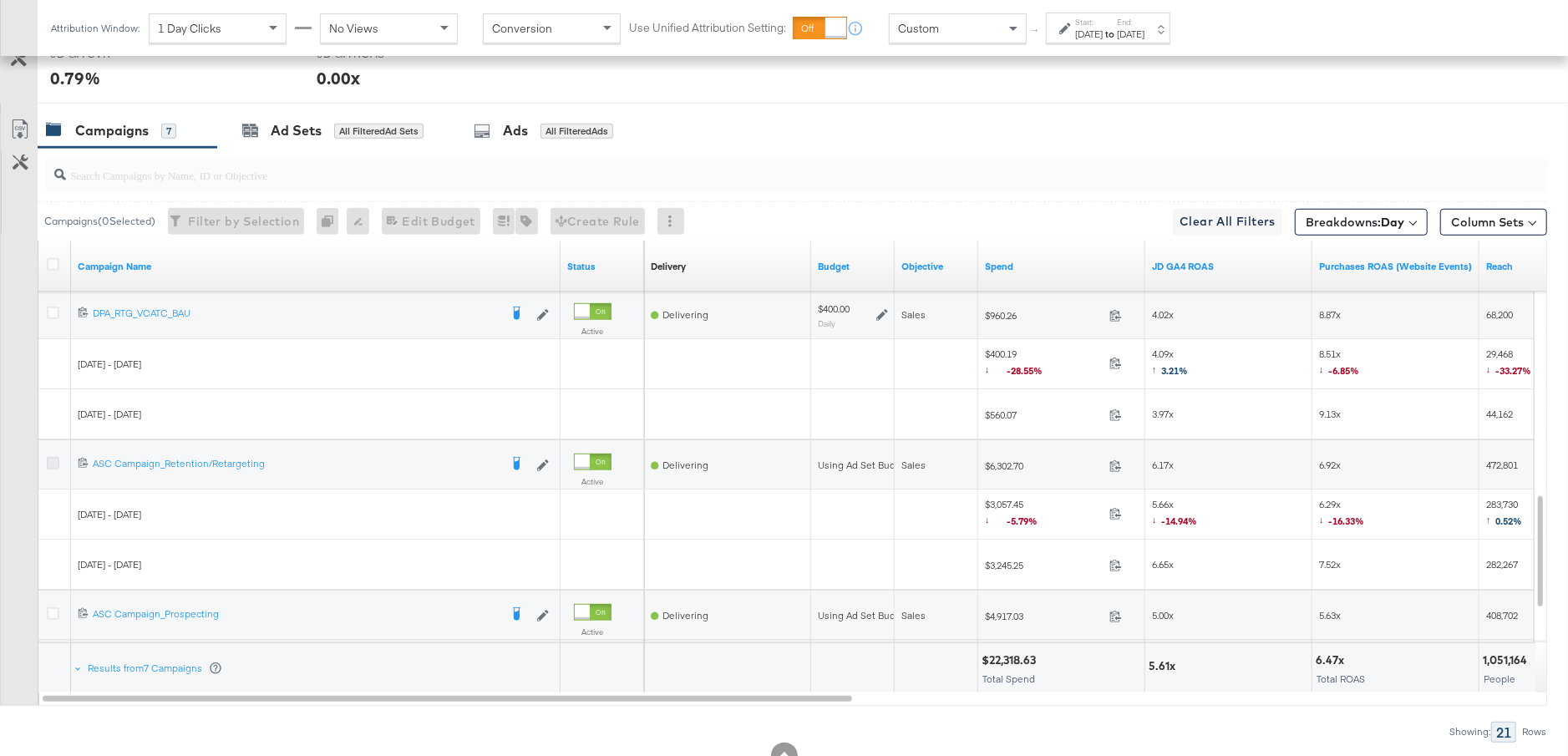
click at [49, 456] on icon at bounding box center [53, 462] width 13 height 13
click at [0, 0] on input "checkbox" at bounding box center [0, 0] width 0 height 0
click at [369, 143] on div "Ad Sets for 1 Campaign" at bounding box center [327, 130] width 220 height 36
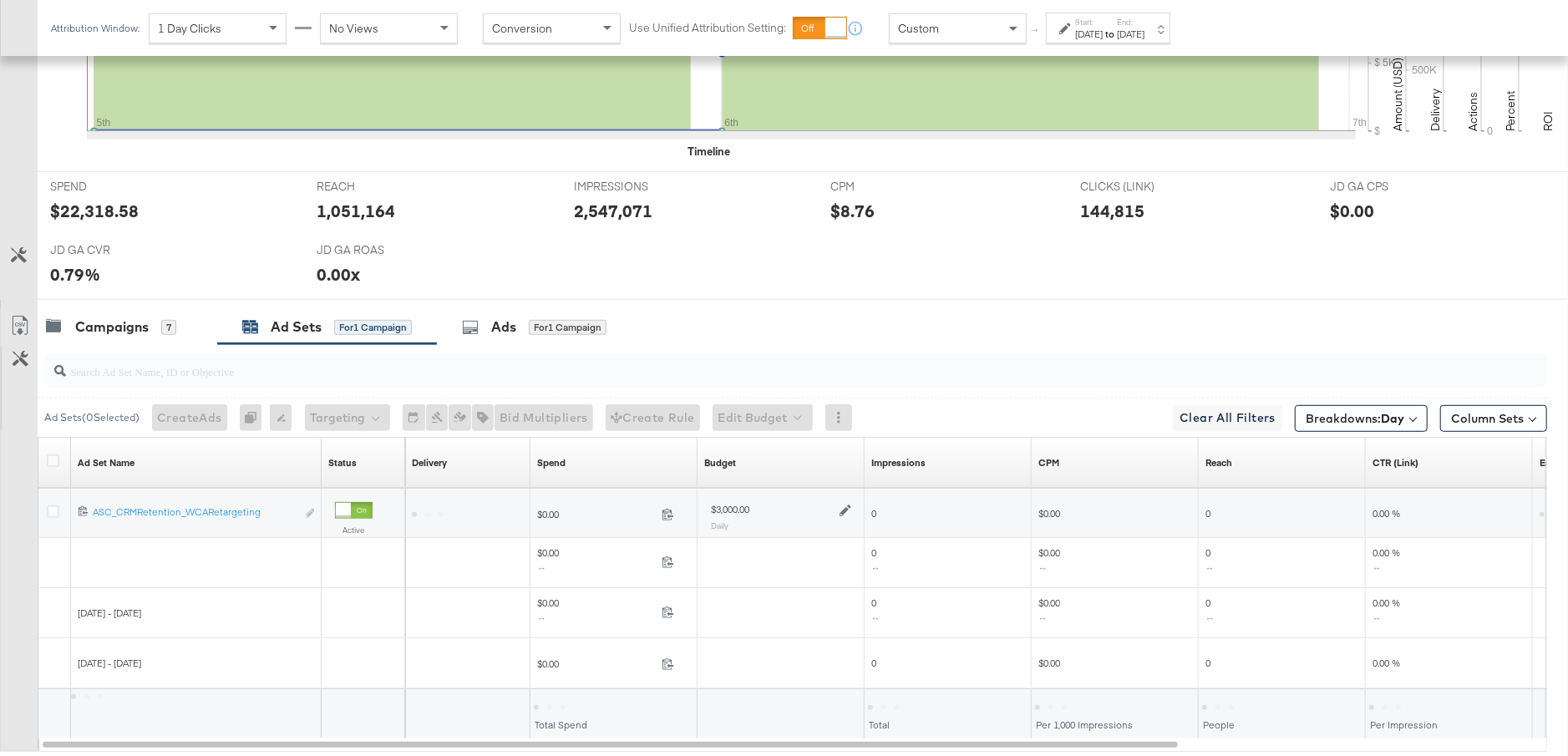
scroll to position [666, 0]
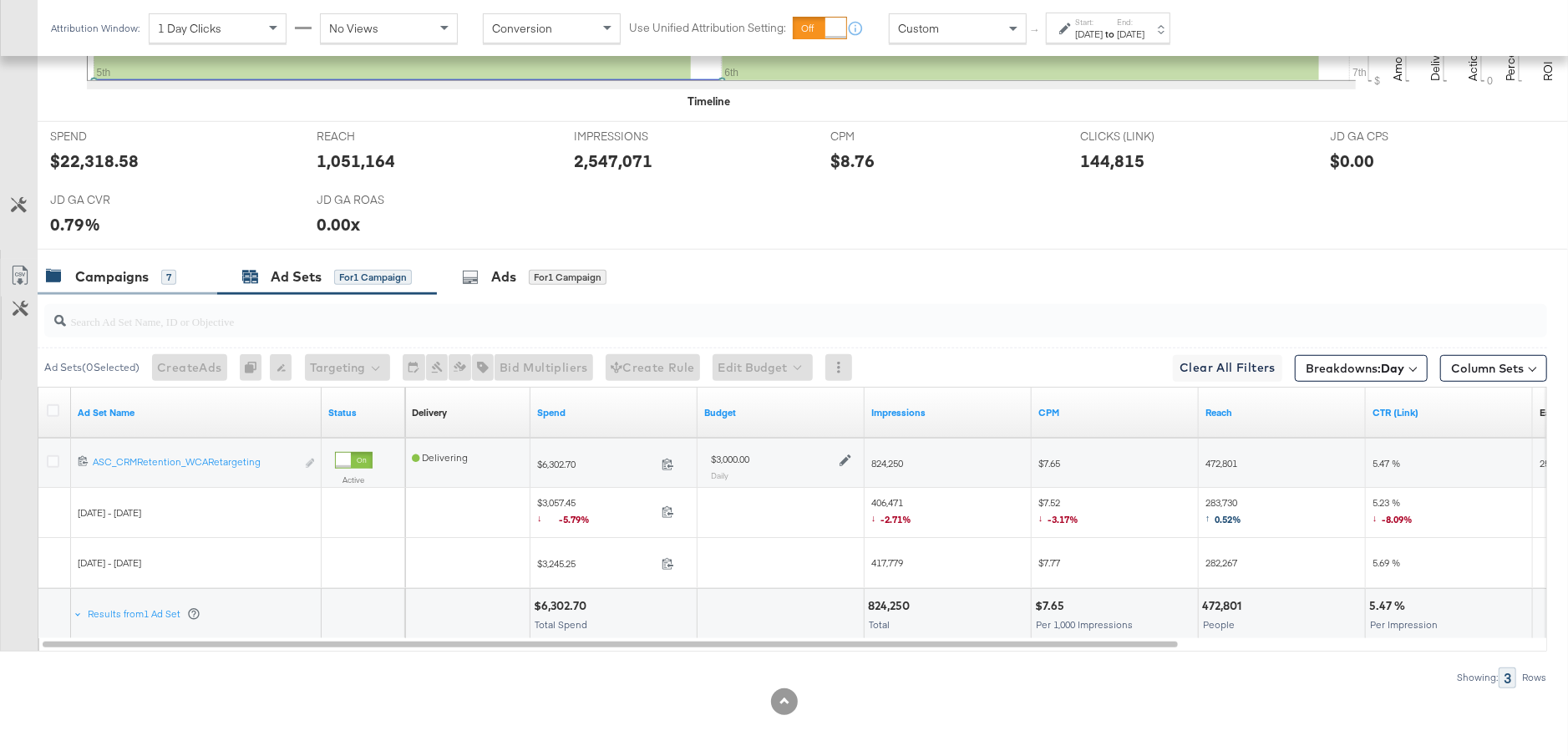
click at [156, 276] on div "Campaigns 7" at bounding box center [111, 276] width 130 height 19
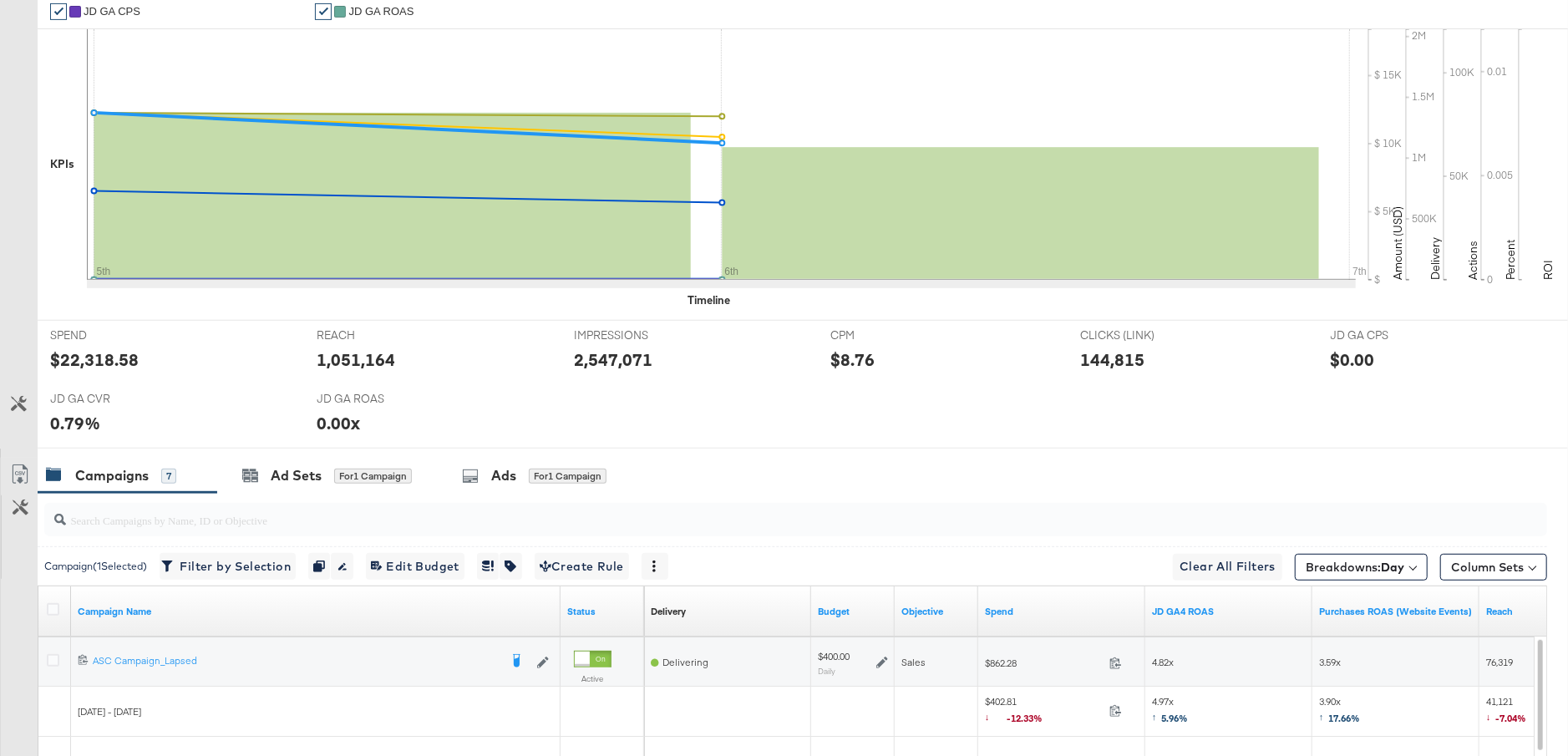
scroll to position [0, 0]
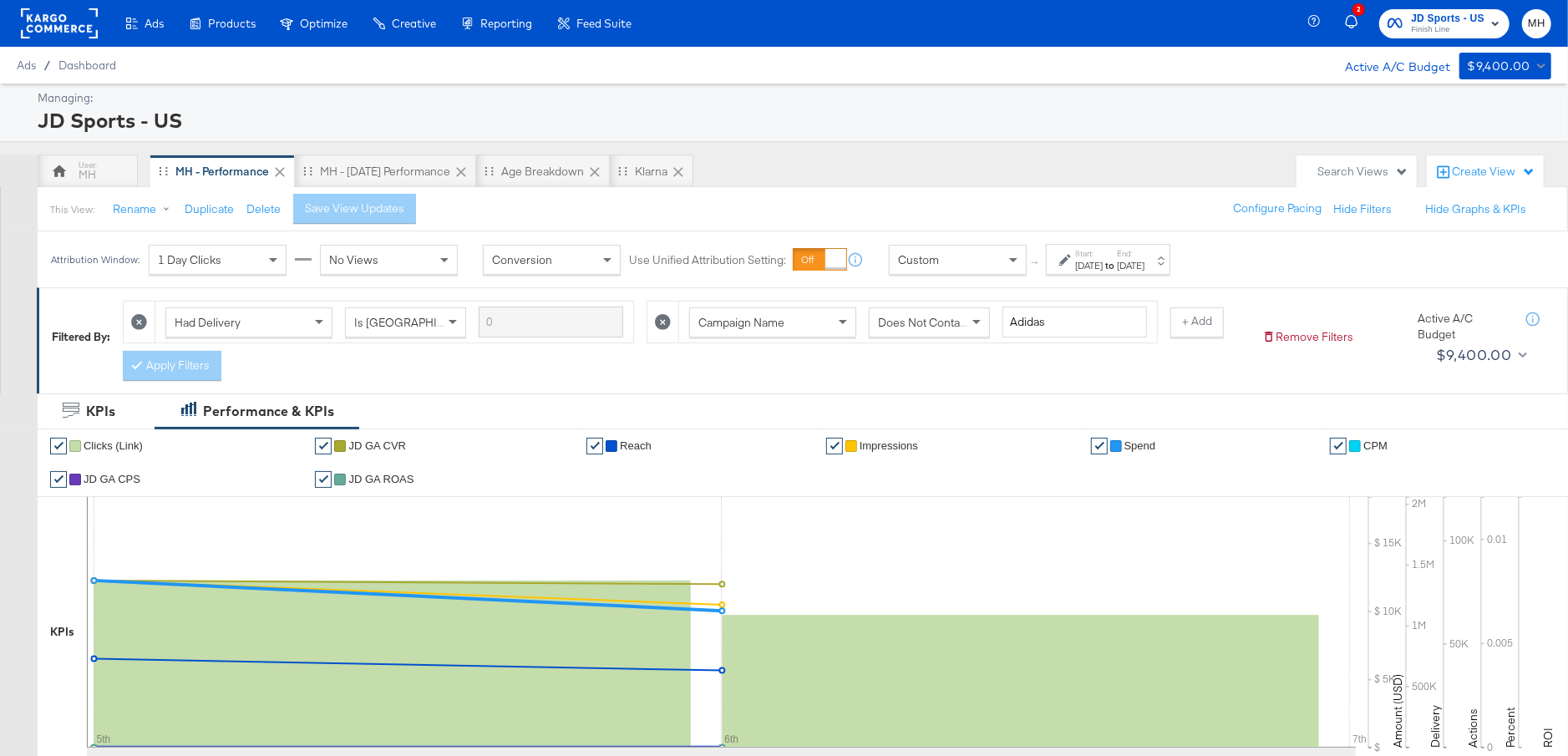
click at [68, 31] on rect at bounding box center [60, 23] width 77 height 30
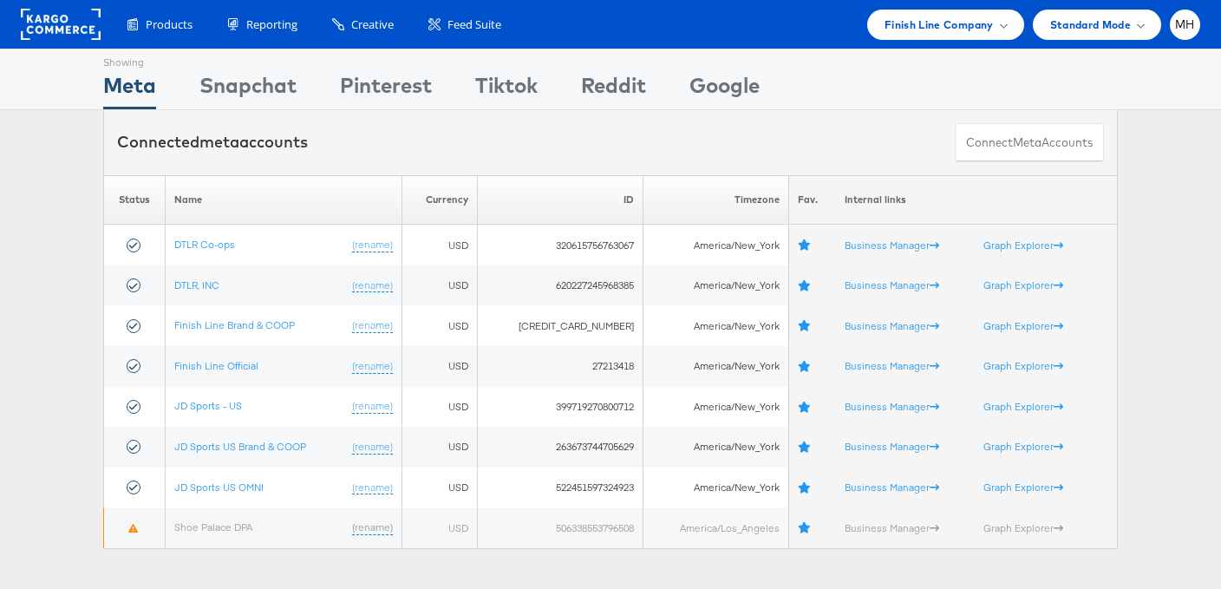
click at [37, 322] on div "Please Wait Loading Accounts .... Status Name Currency ID Timezone Fav. Interna…" at bounding box center [610, 362] width 1221 height 374
click at [956, 23] on span "Finish Line Company" at bounding box center [939, 25] width 109 height 18
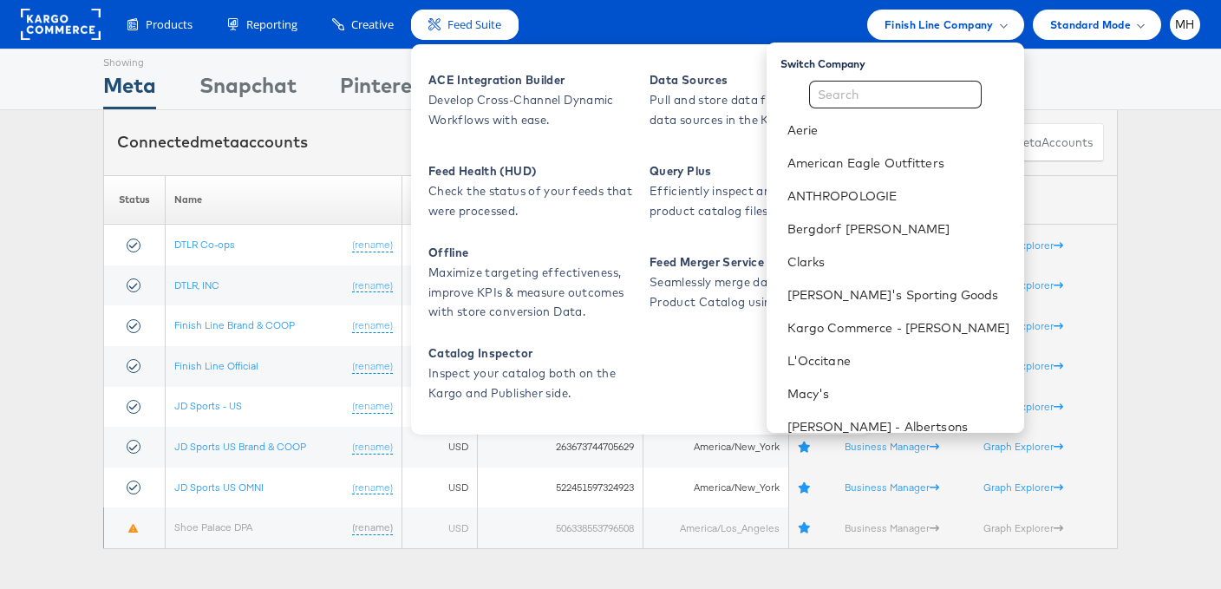
click at [473, 27] on span "Feed Suite" at bounding box center [474, 24] width 54 height 16
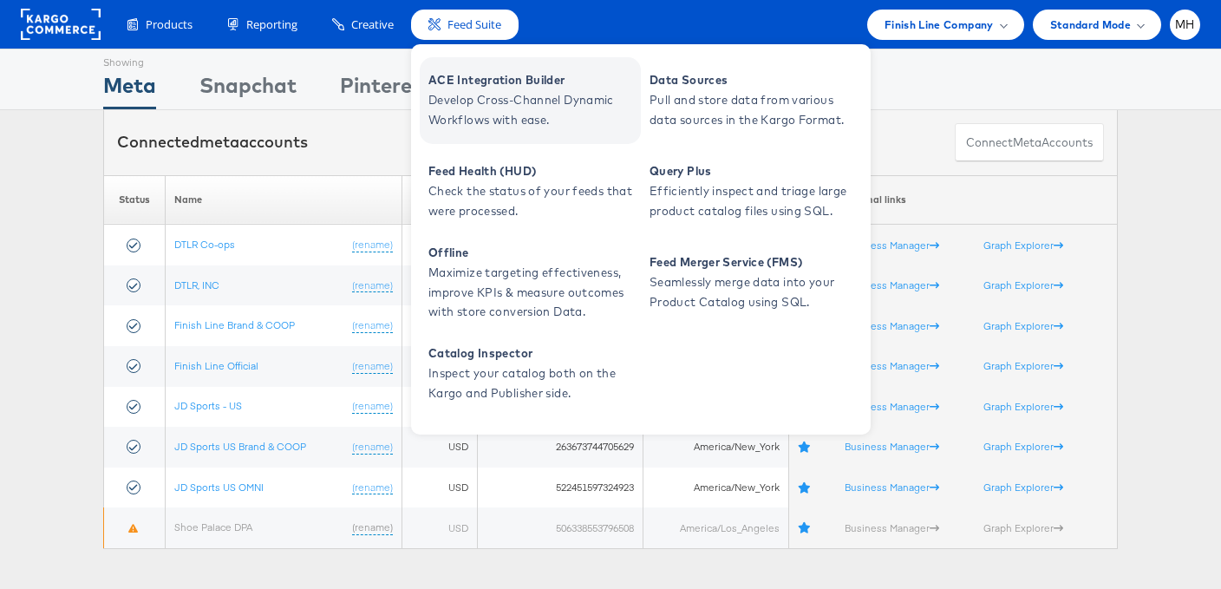
click at [489, 85] on span "ACE Integration Builder" at bounding box center [532, 80] width 208 height 20
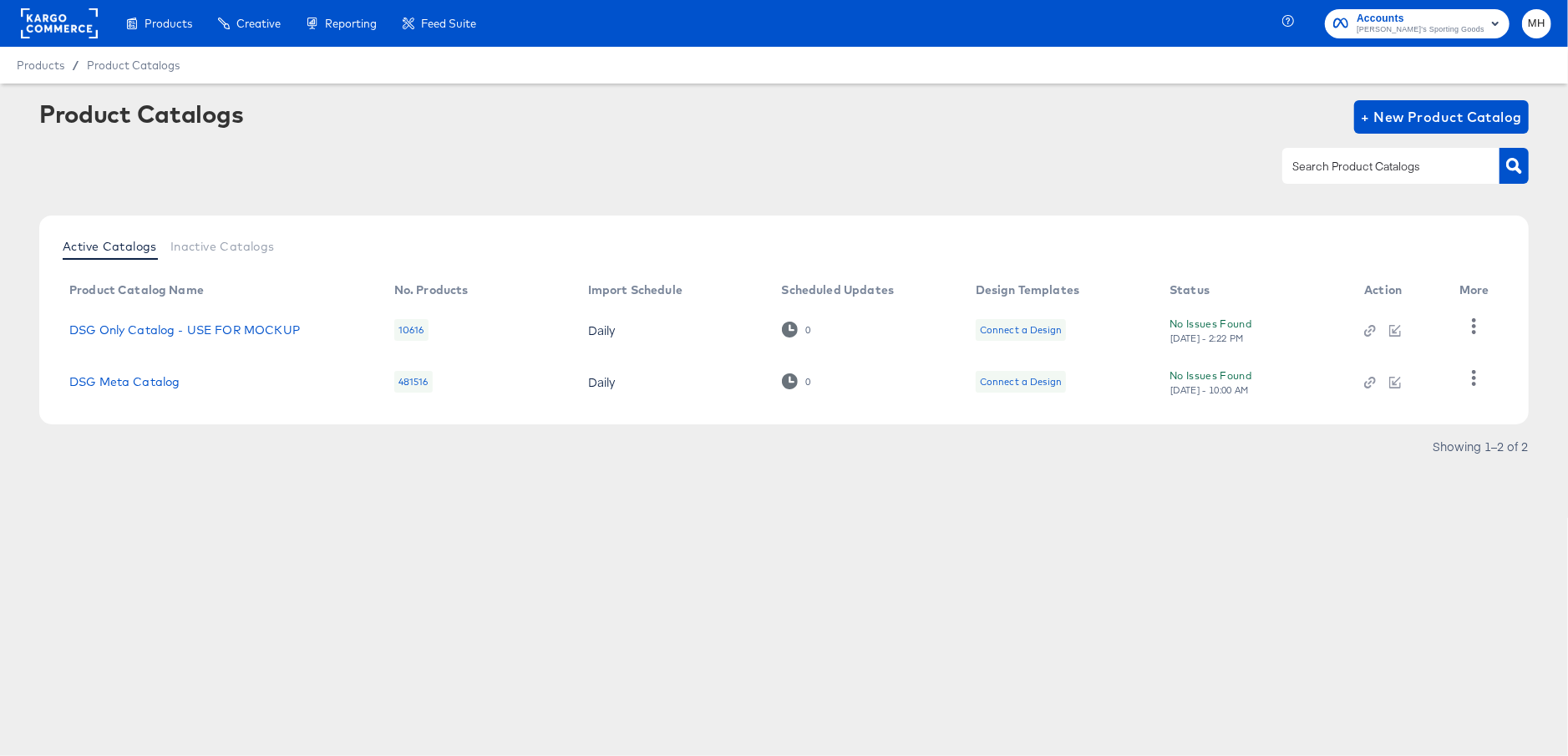
click at [1489, 378] on td at bounding box center [1477, 381] width 64 height 52
click at [1480, 378] on icon "button" at bounding box center [1474, 378] width 15 height 15
click at [1387, 329] on div "HUD Checks (Internal)" at bounding box center [1405, 325] width 167 height 27
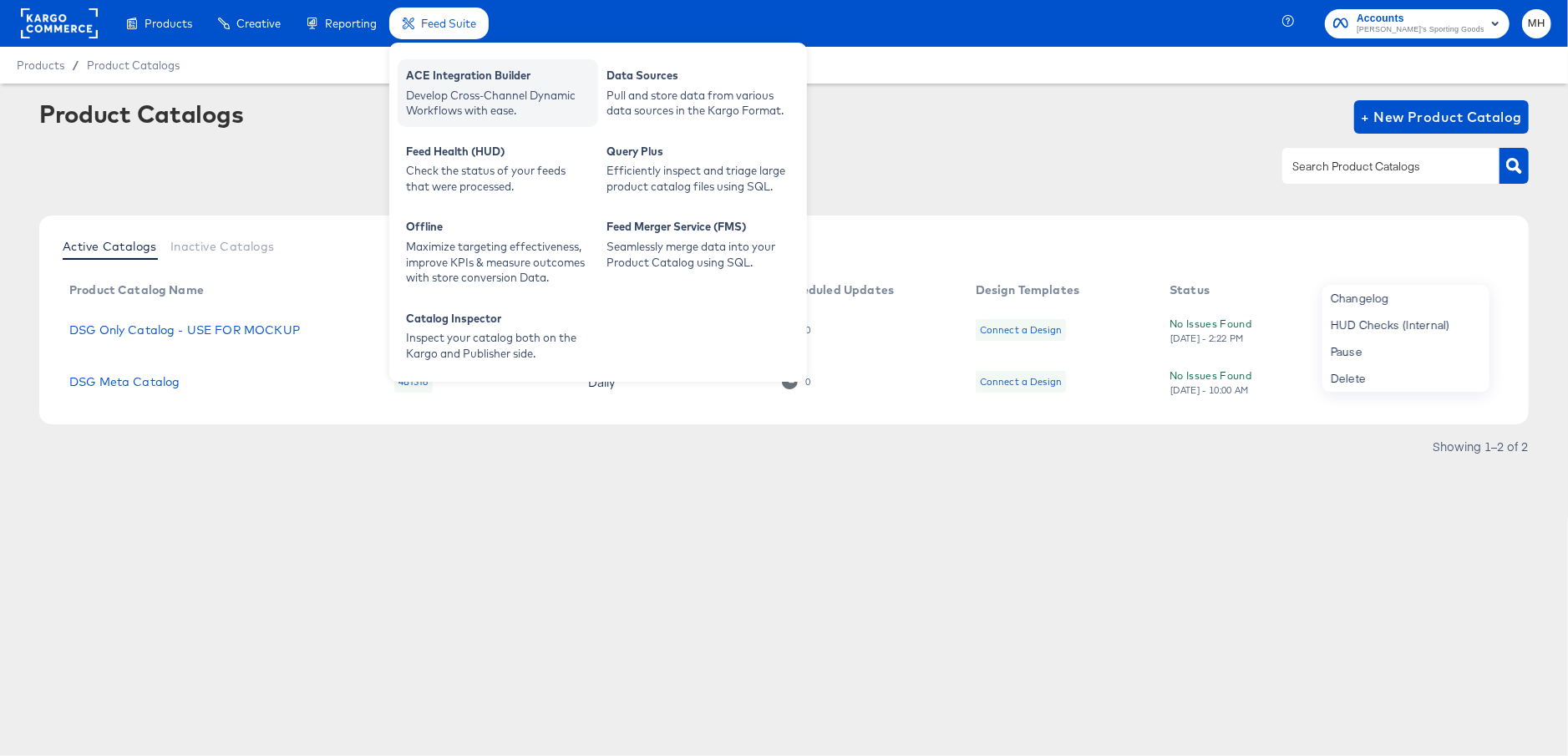
click at [477, 90] on div "Develop Cross-Channel Dynamic Workflows with ease." at bounding box center [497, 103] width 184 height 31
